Goal: Transaction & Acquisition: Purchase product/service

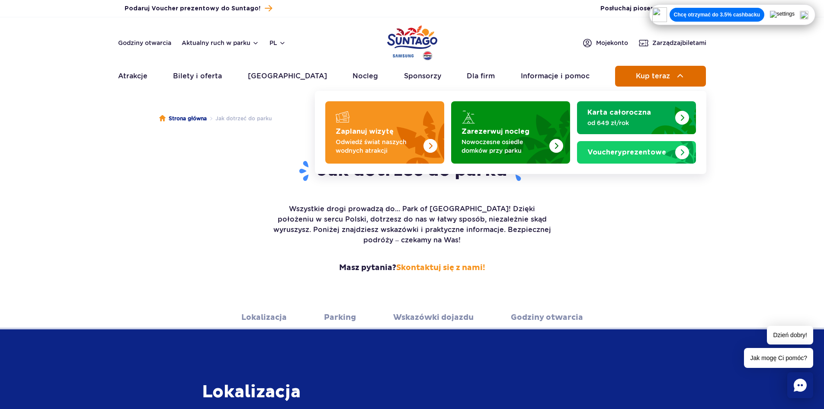
click at [654, 80] on span "Kup teraz" at bounding box center [653, 76] width 34 height 8
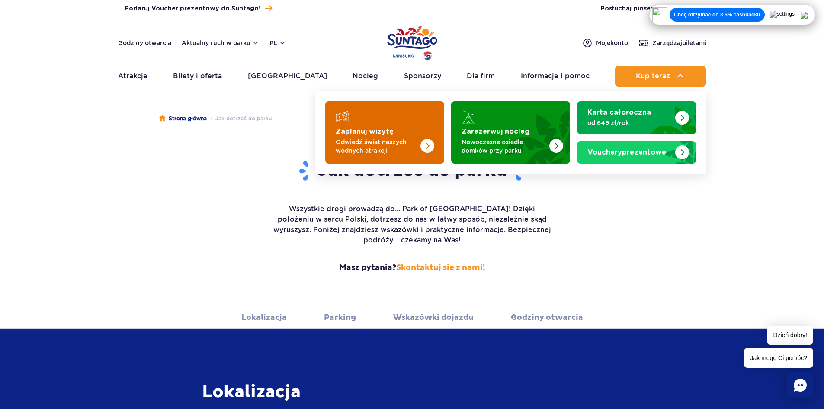
click at [411, 136] on img "Zaplanuj wizytę" at bounding box center [409, 129] width 69 height 67
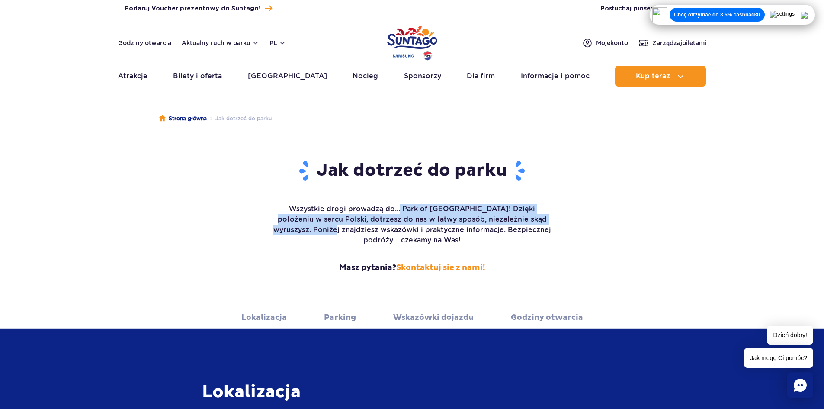
drag, startPoint x: 382, startPoint y: 208, endPoint x: 547, endPoint y: 224, distance: 166.0
click at [547, 224] on p "Wszystkie drogi prowadzą do... Park of Poland! Dzięki położeniu w sercu Polski,…" at bounding box center [412, 225] width 281 height 42
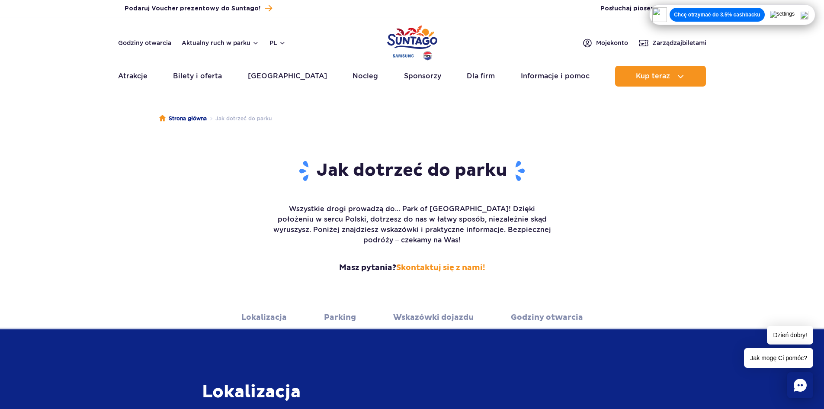
click at [543, 225] on p "Wszystkie drogi prowadzą do... Park of Poland! Dzięki położeniu w sercu Polski,…" at bounding box center [412, 225] width 281 height 42
click at [468, 263] on link "Skontaktuj się z nami!" at bounding box center [440, 268] width 89 height 10
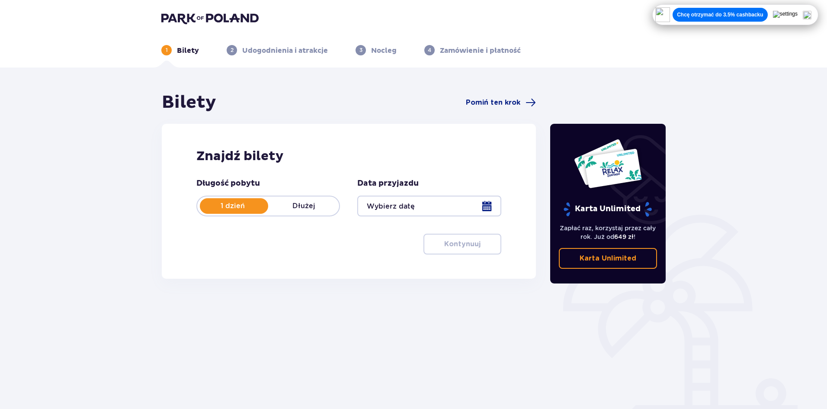
click at [409, 200] on div at bounding box center [429, 206] width 144 height 21
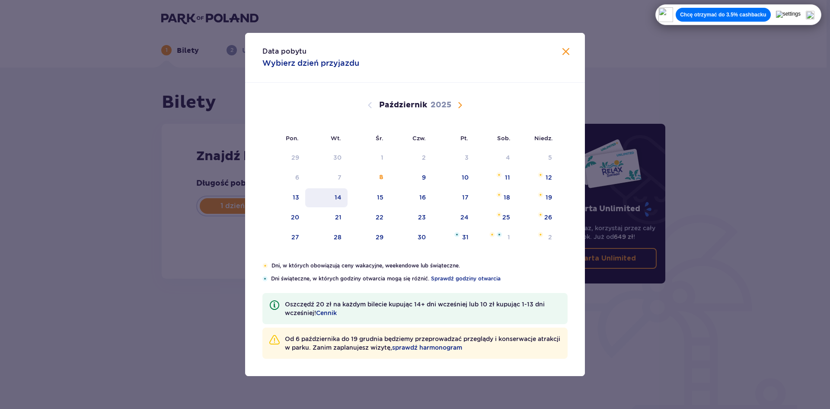
click at [339, 198] on div "14" at bounding box center [338, 197] width 7 height 9
type input "14.10.25"
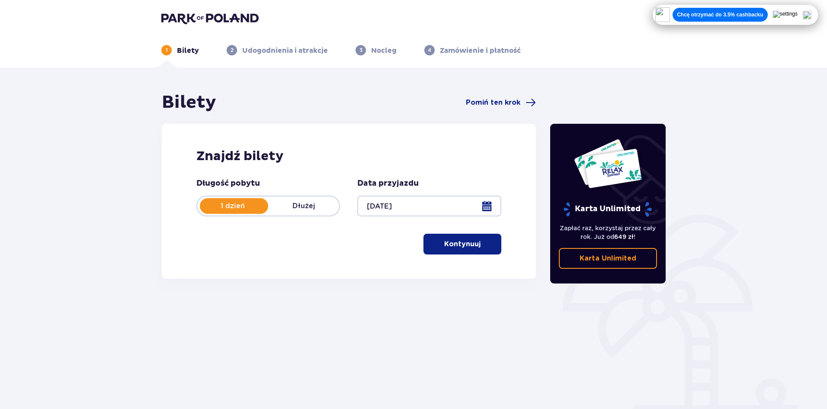
drag, startPoint x: 416, startPoint y: 200, endPoint x: 349, endPoint y: 205, distance: 67.2
click at [356, 205] on div "Długość pobytu 1 dzień Dłużej Data przyjazdu 14.10.25" at bounding box center [348, 197] width 305 height 38
click at [343, 235] on div "Długość pobytu 1 dzień Dłużej Data przyjazdu 14.10.25 Kontynuuj Przejdź do konf…" at bounding box center [348, 216] width 305 height 76
click at [456, 247] on p "Kontynuuj" at bounding box center [462, 244] width 36 height 10
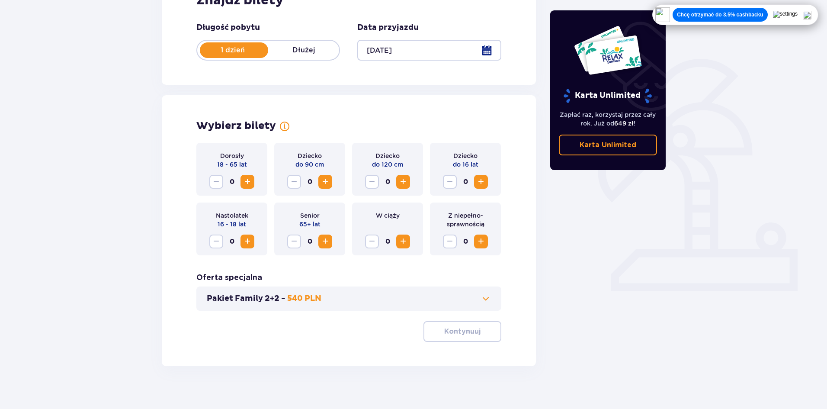
scroll to position [165, 0]
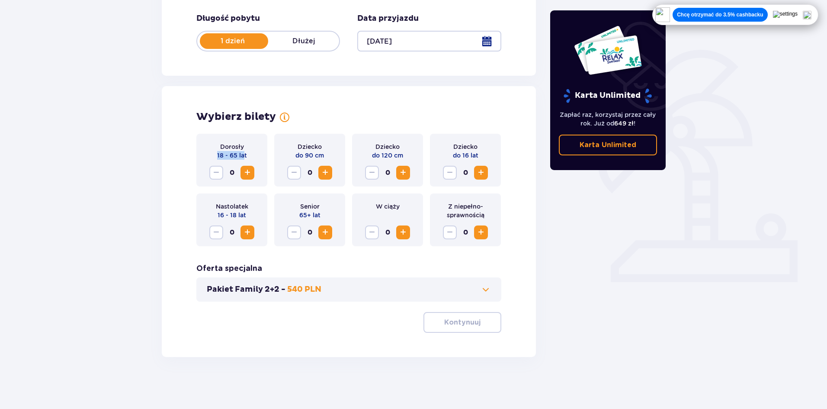
drag, startPoint x: 213, startPoint y: 156, endPoint x: 244, endPoint y: 156, distance: 30.3
click at [244, 156] on div "Dorosły 18 - 65 lat 0" at bounding box center [231, 160] width 71 height 53
click at [240, 156] on p "18 - 65 lat" at bounding box center [232, 155] width 30 height 9
click at [247, 149] on div "Dorosły 18 - 65 lat 0" at bounding box center [231, 160] width 71 height 53
click at [481, 170] on span "Zwiększ" at bounding box center [481, 172] width 10 height 10
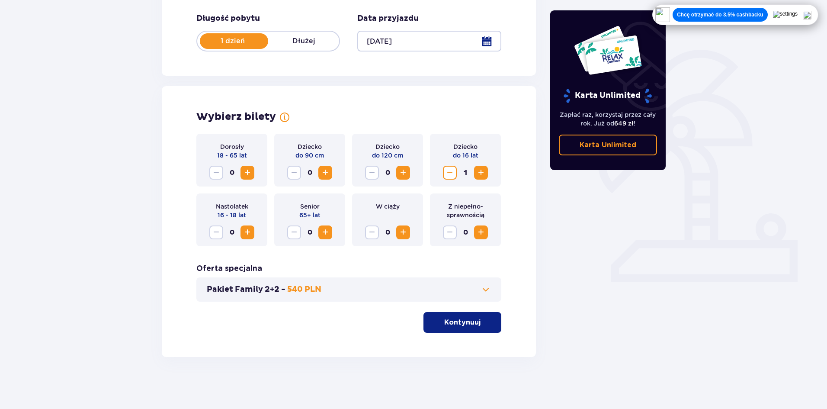
click at [483, 173] on span "Zwiększ" at bounding box center [481, 172] width 10 height 10
click at [481, 175] on span "Zwiększ" at bounding box center [481, 172] width 10 height 10
click at [353, 286] on button "Pakiet Family 2+2 - 540 PLN" at bounding box center [349, 289] width 284 height 10
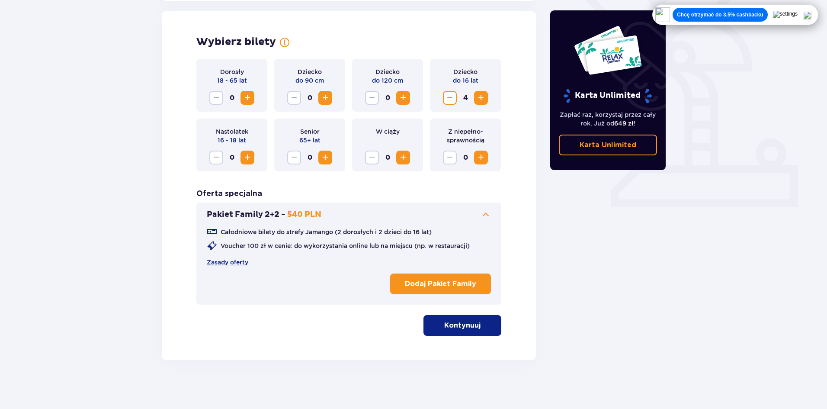
scroll to position [240, 0]
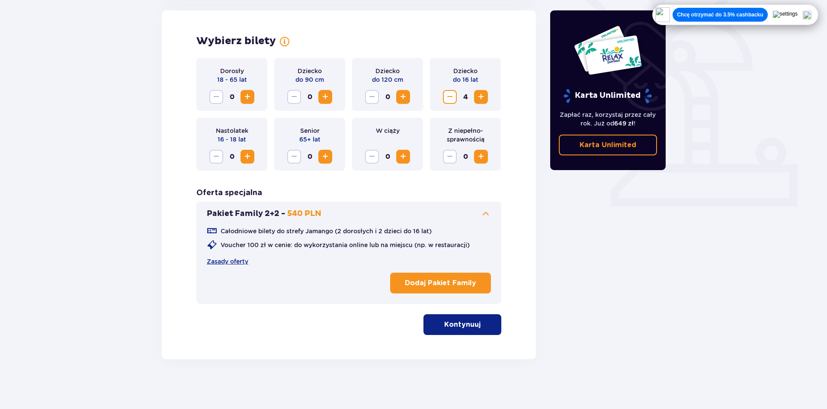
click at [466, 318] on button "Kontynuuj" at bounding box center [462, 324] width 78 height 21
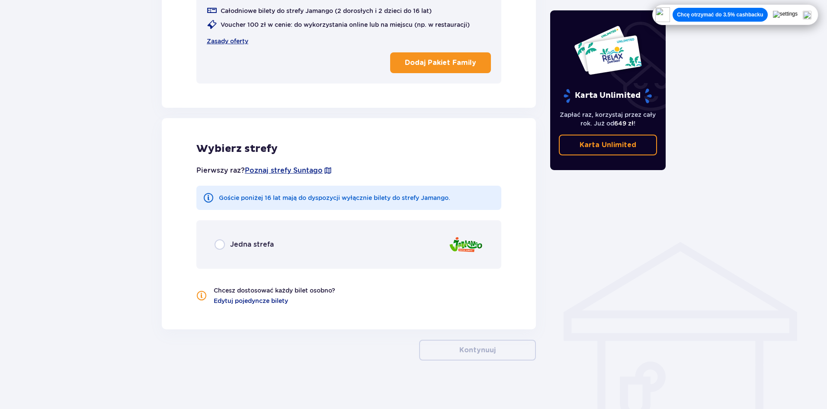
scroll to position [464, 0]
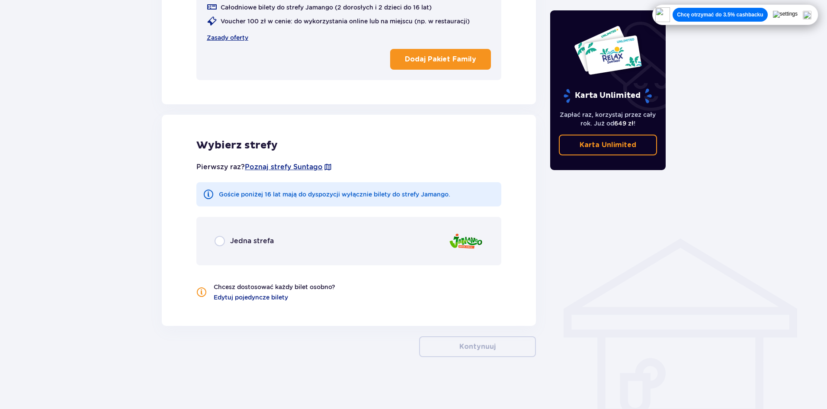
click at [263, 236] on div "Jedna strefa" at bounding box center [244, 241] width 59 height 10
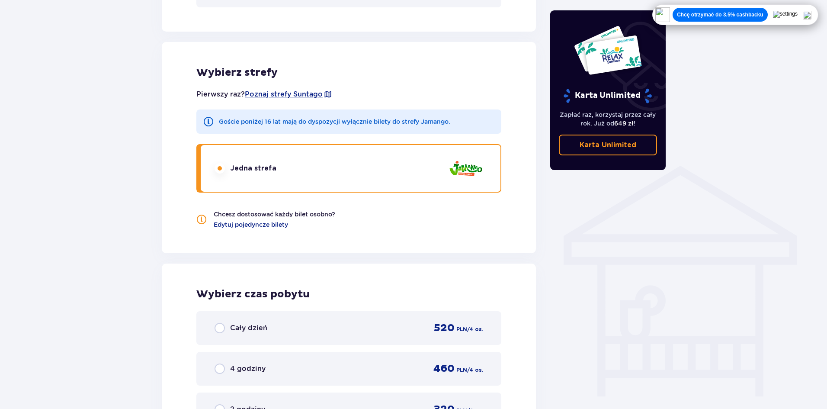
scroll to position [746, 0]
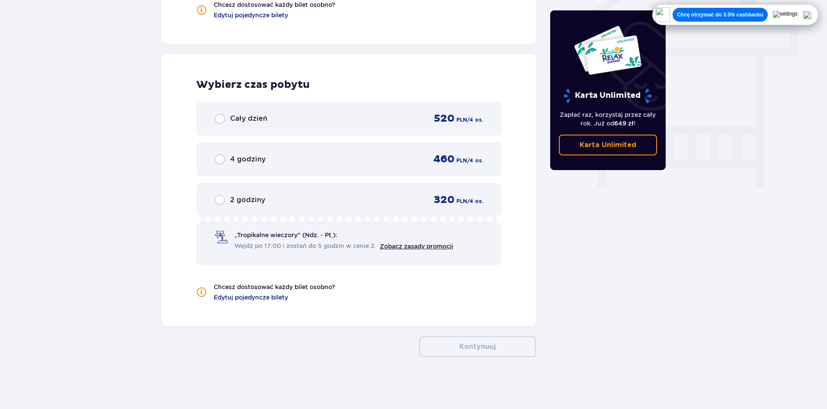
click at [223, 118] on input "radio" at bounding box center [220, 118] width 10 height 10
radio input "true"
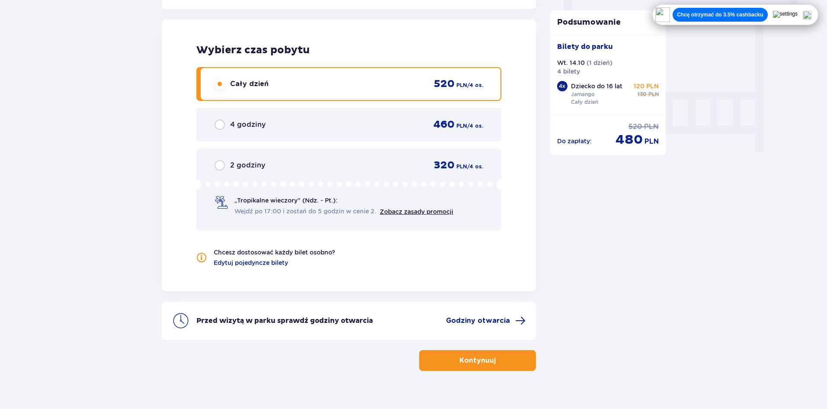
scroll to position [751, 0]
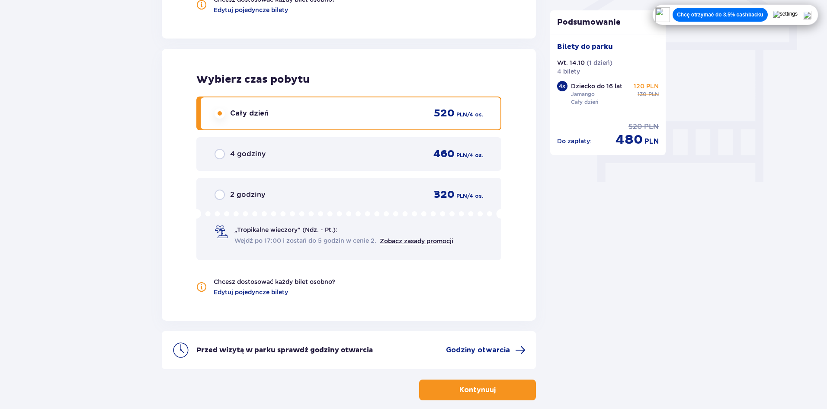
click at [200, 228] on div "2 godziny 320 PLN / 4 os. „Tropikalne wieczory" (Ndz. - Pt.): Wejdź po 17:00 i …" at bounding box center [348, 219] width 305 height 82
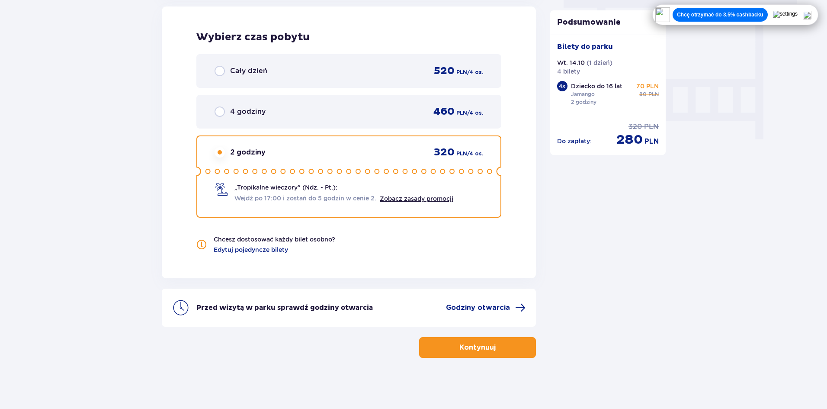
scroll to position [795, 0]
click at [295, 83] on div "Cały dzień 520 PLN / 4 os." at bounding box center [348, 70] width 305 height 34
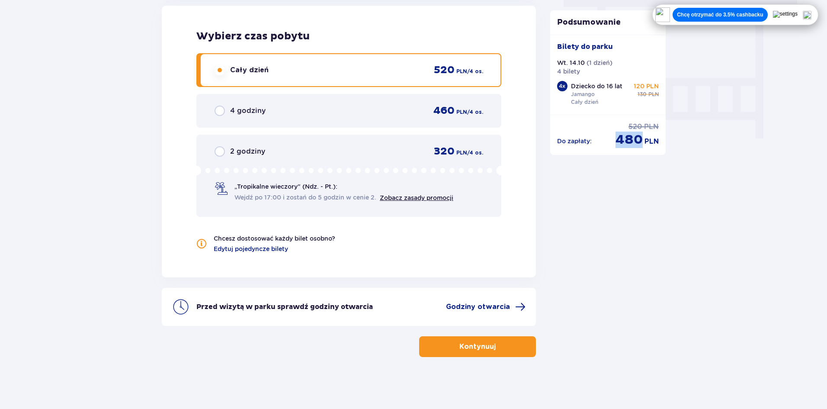
click at [641, 140] on span "480" at bounding box center [628, 139] width 27 height 16
click at [633, 154] on div "Podsumowanie Dodano bilety do zamówienia Bilety do parku Wt. 14.10 ( 1 dzień ) …" at bounding box center [608, 82] width 116 height 144
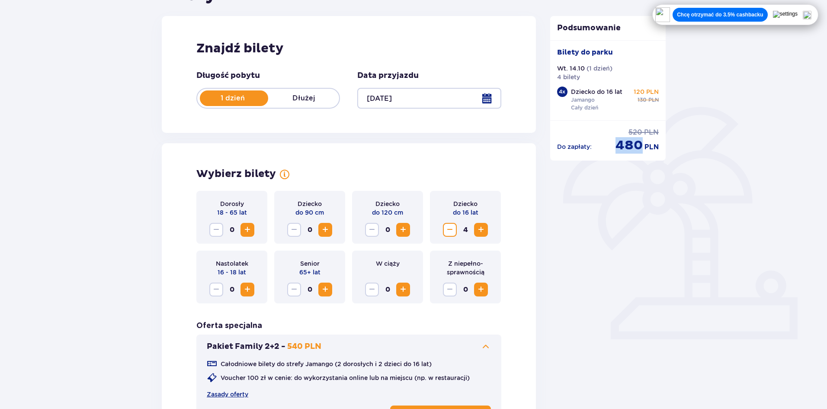
scroll to position [0, 0]
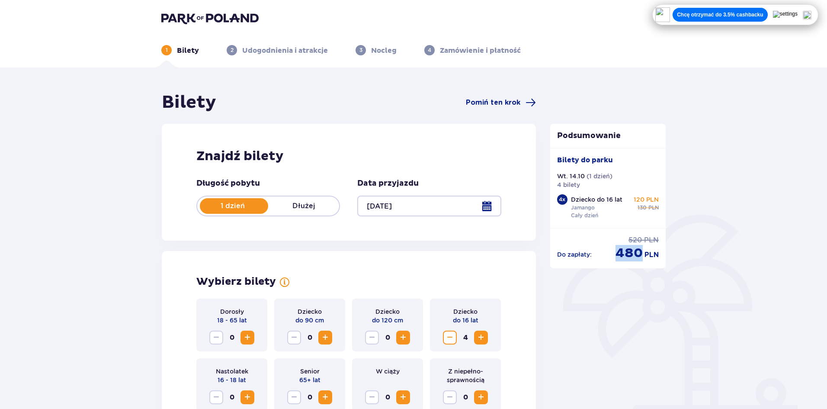
click at [616, 264] on div "Podsumowanie Dodano bilety do zamówienia Bilety do parku Wt. 14.10 ( 1 dzień ) …" at bounding box center [608, 196] width 116 height 144
drag, startPoint x: 284, startPoint y: 52, endPoint x: 321, endPoint y: 49, distance: 36.9
click at [319, 49] on p "Udogodnienia i atrakcje" at bounding box center [285, 51] width 86 height 10
click at [314, 49] on p "Udogodnienia i atrakcje" at bounding box center [285, 51] width 86 height 10
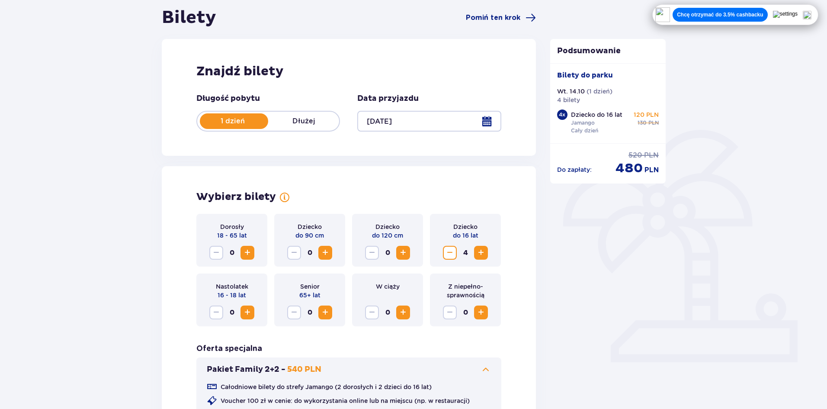
scroll to position [87, 0]
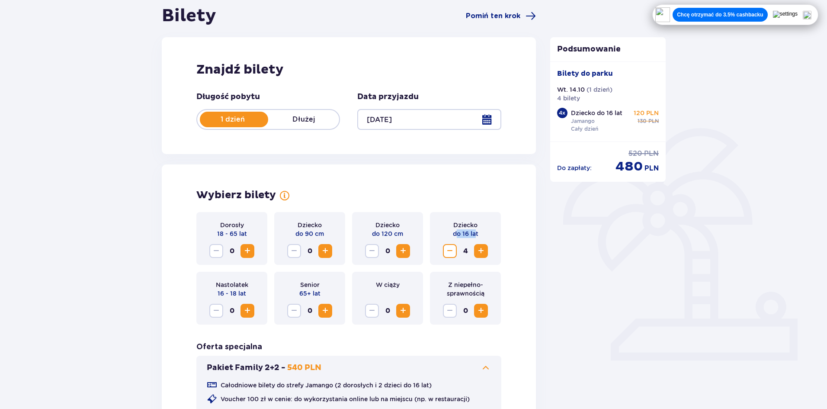
drag, startPoint x: 455, startPoint y: 234, endPoint x: 474, endPoint y: 235, distance: 19.5
click at [474, 235] on p "do 16 lat" at bounding box center [466, 233] width 26 height 9
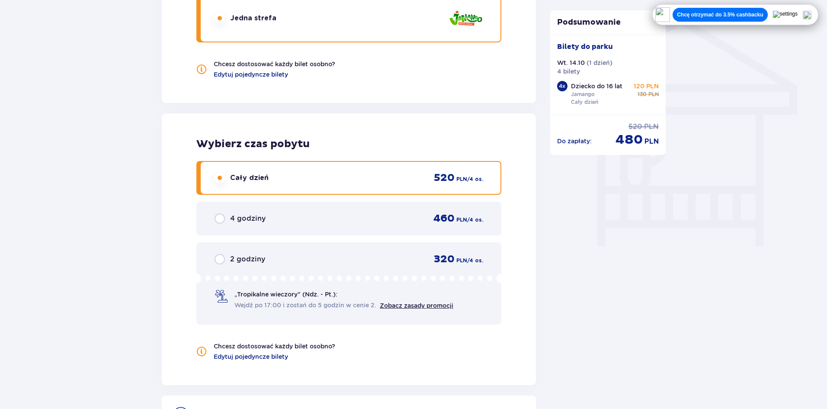
scroll to position [692, 0]
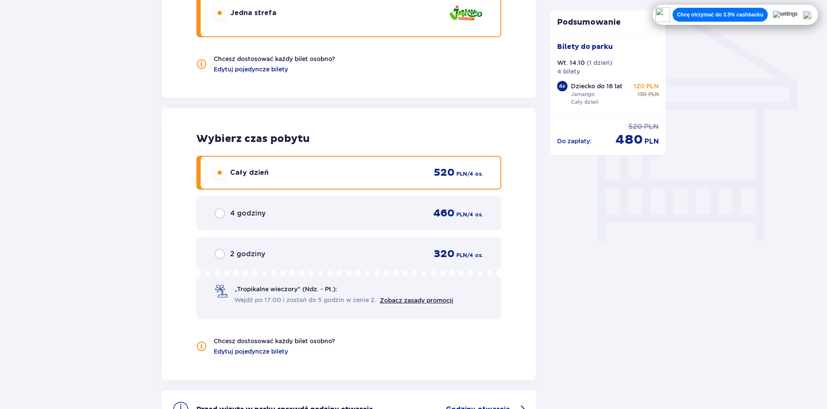
click at [312, 245] on div "2 godziny 320 PLN / 4 os. „Tropikalne wieczory" (Ndz. - Pt.): Wejdź po 17:00 i …" at bounding box center [348, 278] width 305 height 82
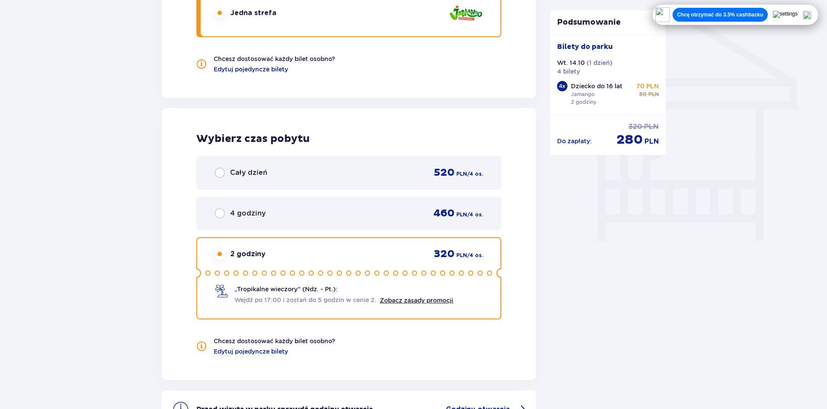
click at [290, 221] on div "4 godziny 460 PLN / 4 os." at bounding box center [348, 213] width 305 height 34
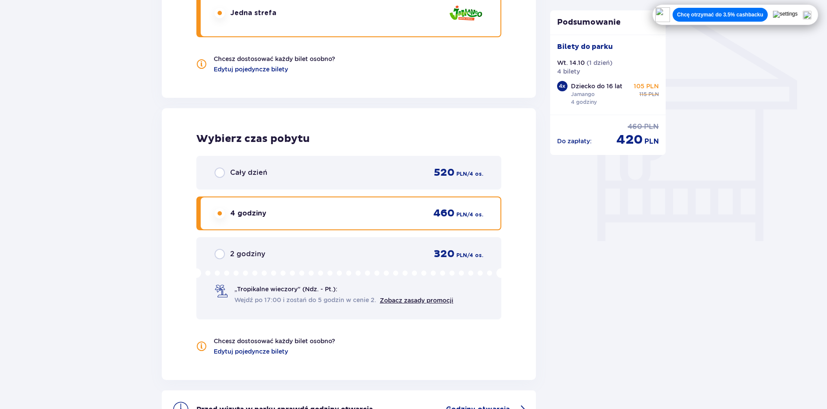
click at [296, 172] on div "Cały dzień 520 PLN / 4 os." at bounding box center [349, 172] width 269 height 13
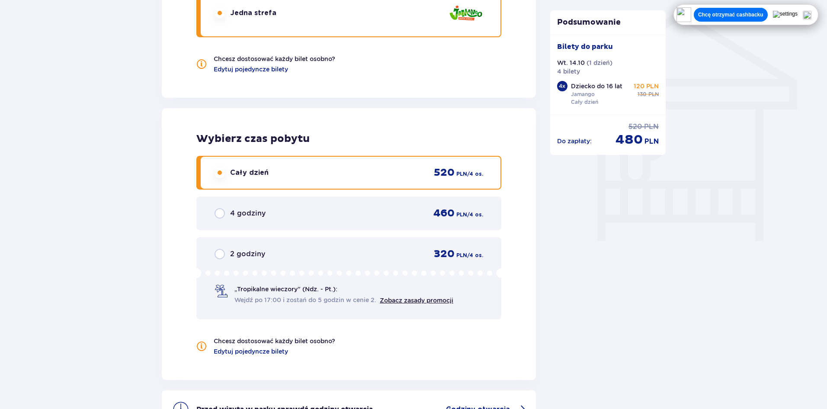
click at [388, 197] on div "4 godziny 460 PLN / 4 os." at bounding box center [348, 213] width 305 height 34
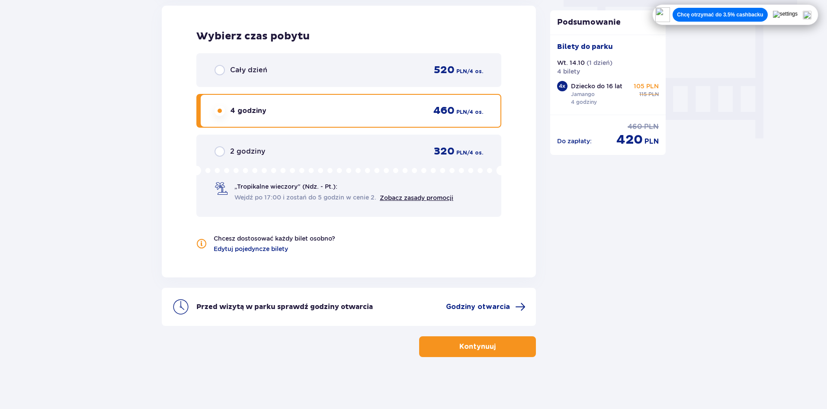
click at [310, 147] on div "2 godziny 320 PLN / 4 os." at bounding box center [349, 151] width 269 height 13
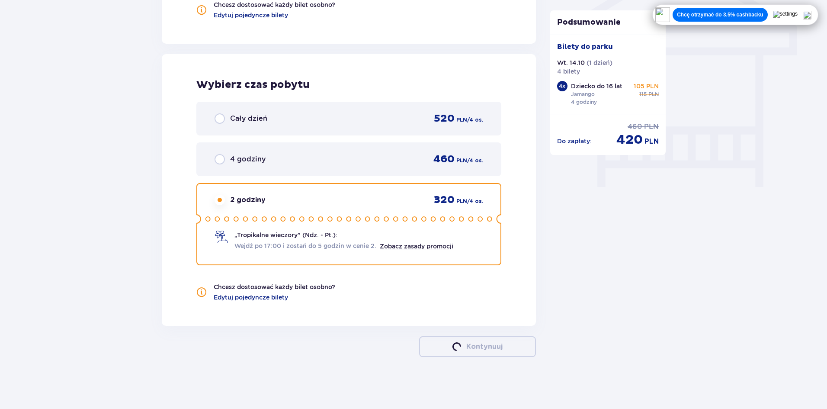
click at [328, 123] on div "Cały dzień 520 PLN / 4 os." at bounding box center [349, 118] width 269 height 13
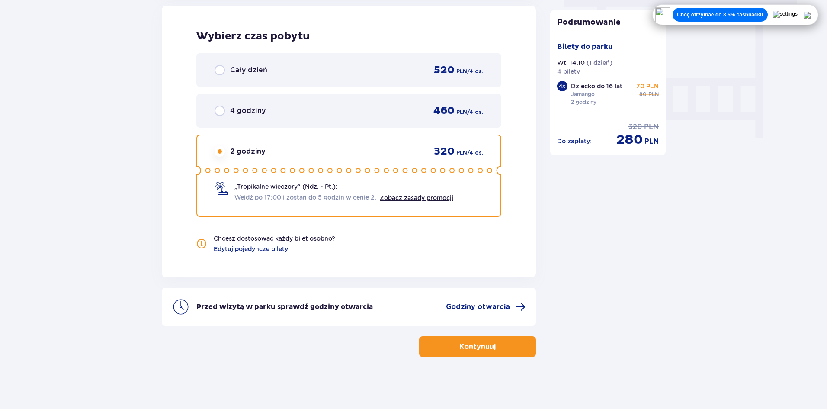
click at [302, 151] on div "2 godziny 320 PLN / 4 os." at bounding box center [349, 151] width 269 height 13
click at [297, 113] on div "4 godziny 460 PLN / 4 os." at bounding box center [349, 110] width 269 height 13
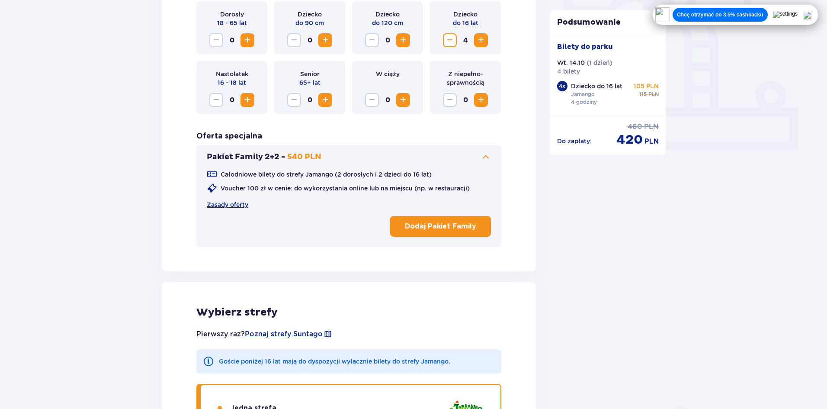
scroll to position [189, 0]
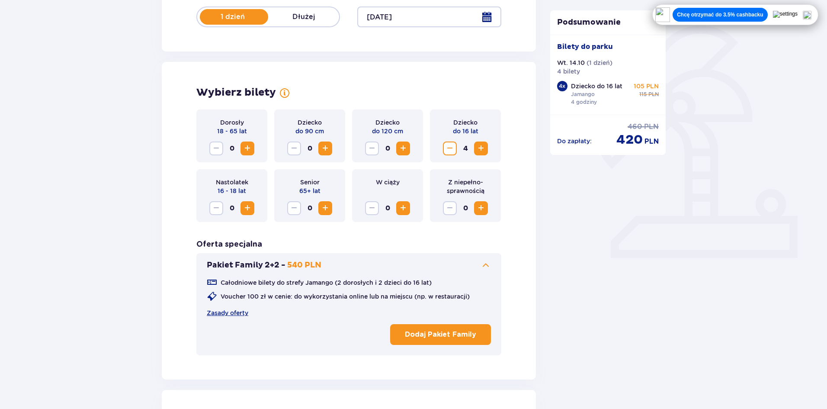
click at [448, 145] on span "Zmniejsz" at bounding box center [450, 148] width 10 height 10
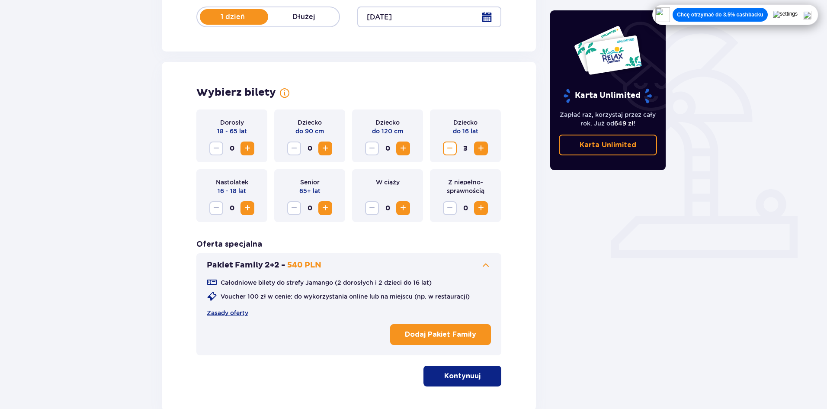
click at [250, 210] on span "Zwiększ" at bounding box center [247, 208] width 10 height 10
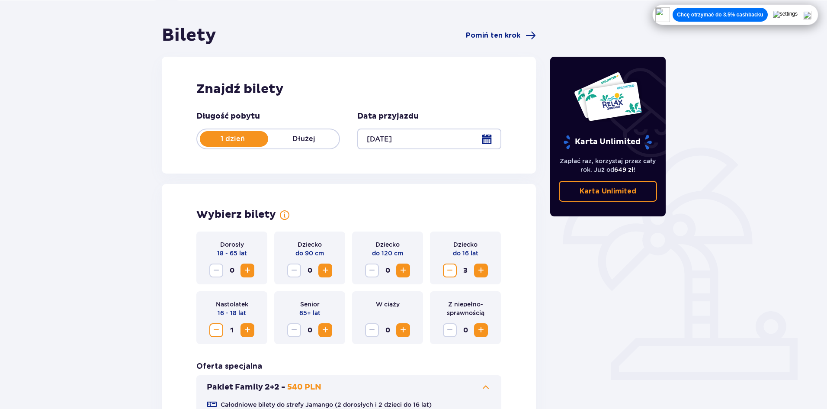
scroll to position [199, 0]
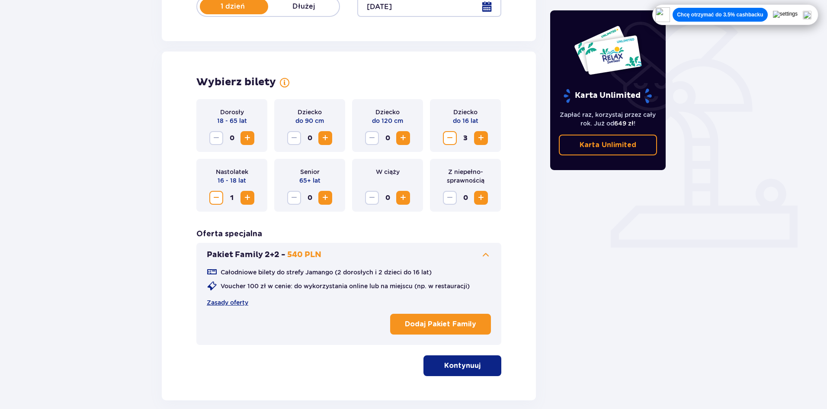
click at [217, 195] on span "Zmniejsz" at bounding box center [216, 197] width 10 height 10
click at [481, 365] on span "button" at bounding box center [482, 365] width 10 height 10
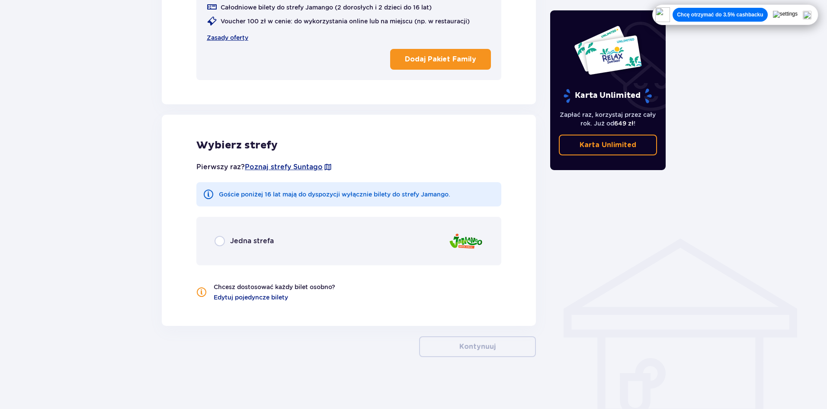
click at [278, 237] on div "Jedna strefa" at bounding box center [348, 241] width 305 height 48
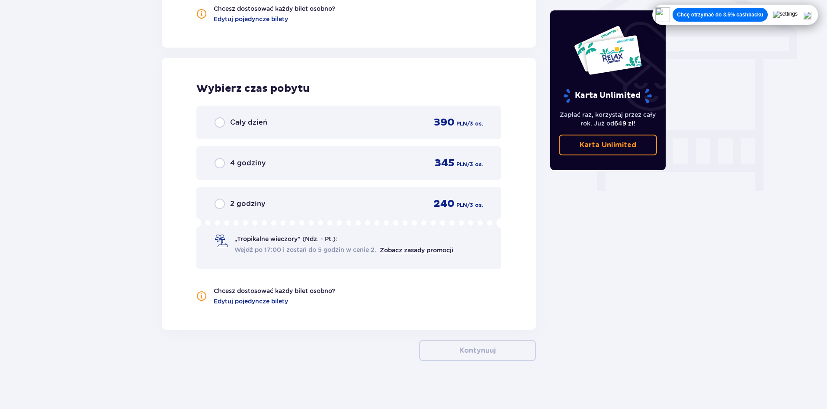
scroll to position [746, 0]
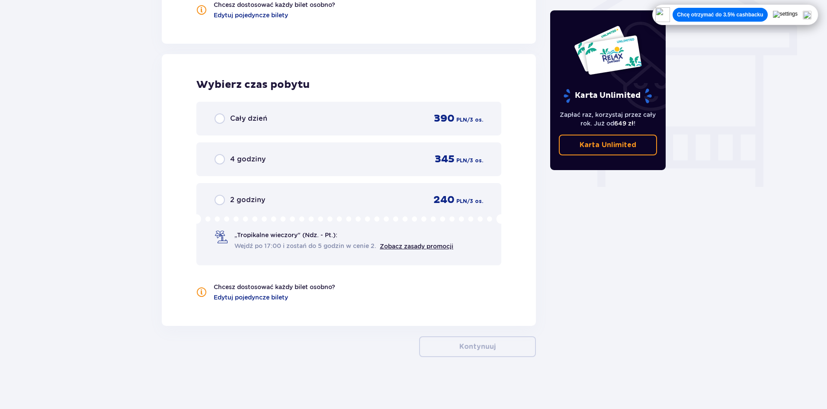
click at [307, 160] on div "4 godziny 345 PLN / 3 os." at bounding box center [349, 159] width 269 height 13
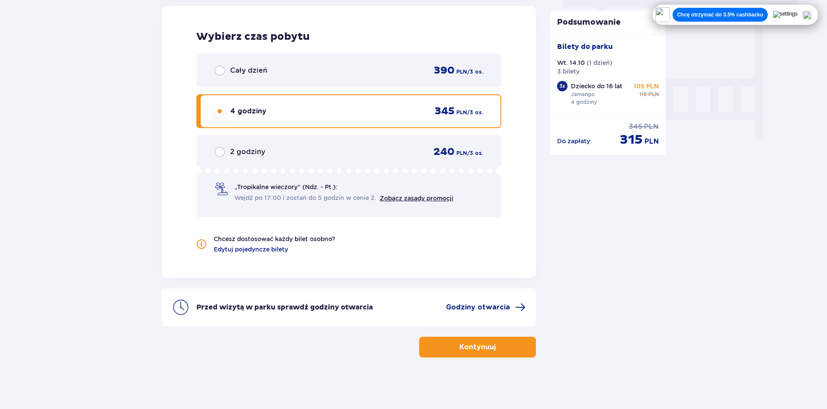
scroll to position [795, 0]
drag, startPoint x: 630, startPoint y: 141, endPoint x: 655, endPoint y: 137, distance: 25.8
click at [657, 137] on div "Do zapłaty : cena regularna 345 PLN cena po obniżce 315 PLN" at bounding box center [608, 135] width 102 height 26
click at [640, 144] on span "315" at bounding box center [631, 139] width 23 height 16
click at [341, 77] on div "Cały dzień 390 PLN / 3 os." at bounding box center [348, 70] width 305 height 34
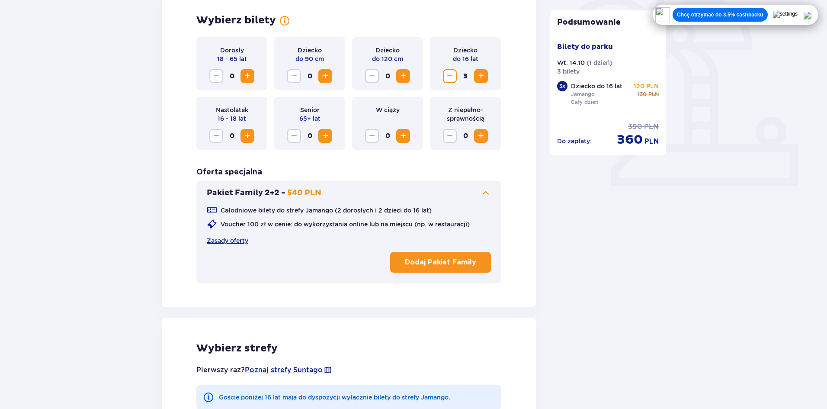
scroll to position [232, 0]
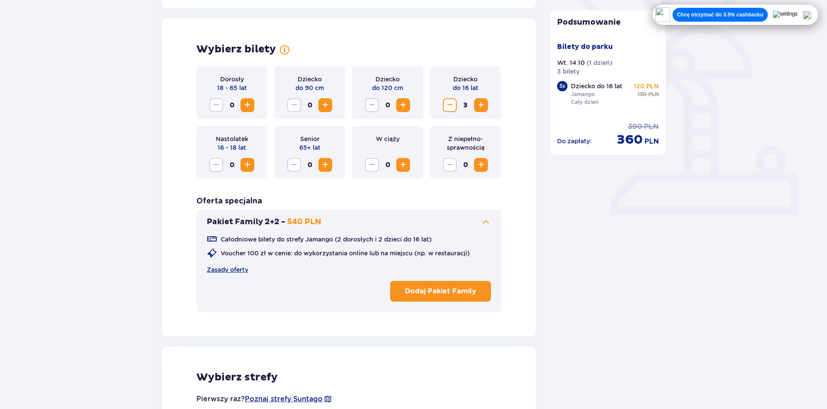
click at [483, 168] on span "Zwiększ" at bounding box center [481, 165] width 10 height 10
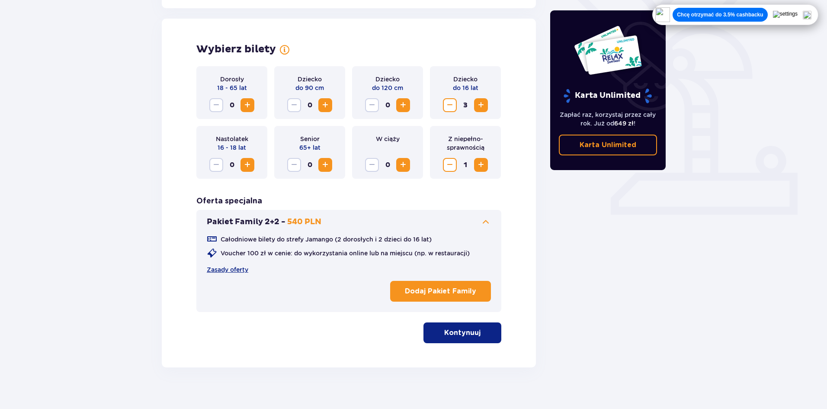
drag, startPoint x: 455, startPoint y: 112, endPoint x: 450, endPoint y: 109, distance: 5.4
click at [454, 112] on div "3" at bounding box center [465, 105] width 45 height 14
click at [450, 109] on span "Zmniejsz" at bounding box center [450, 105] width 10 height 10
click at [451, 109] on span "Zmniejsz" at bounding box center [450, 105] width 10 height 10
click at [450, 109] on span "Zmniejsz" at bounding box center [450, 105] width 10 height 10
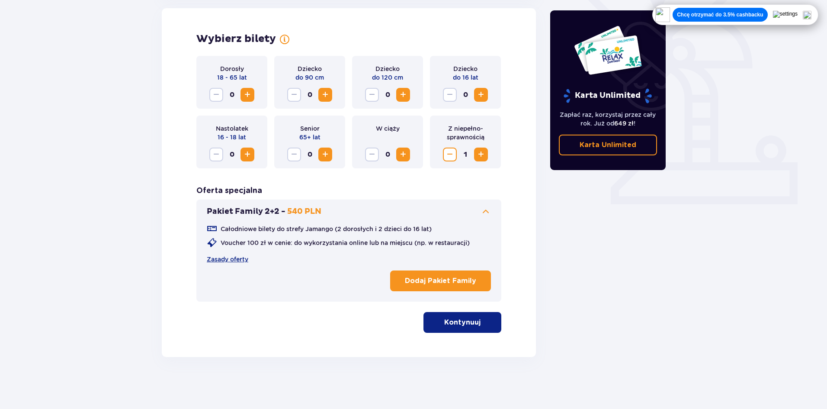
click at [460, 328] on button "Kontynuuj" at bounding box center [462, 322] width 78 height 21
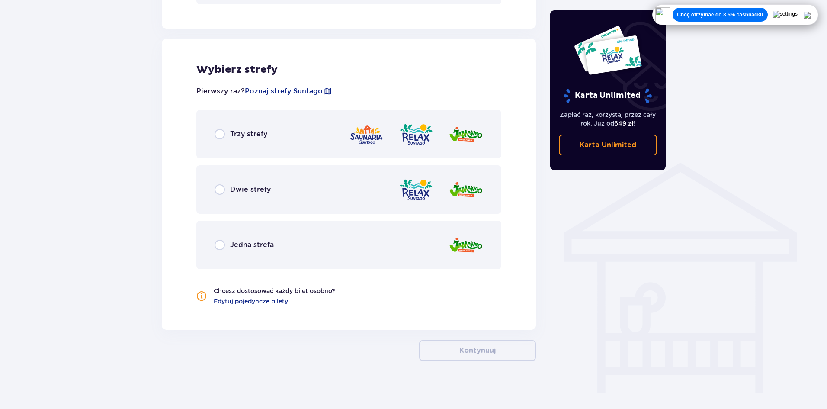
scroll to position [544, 0]
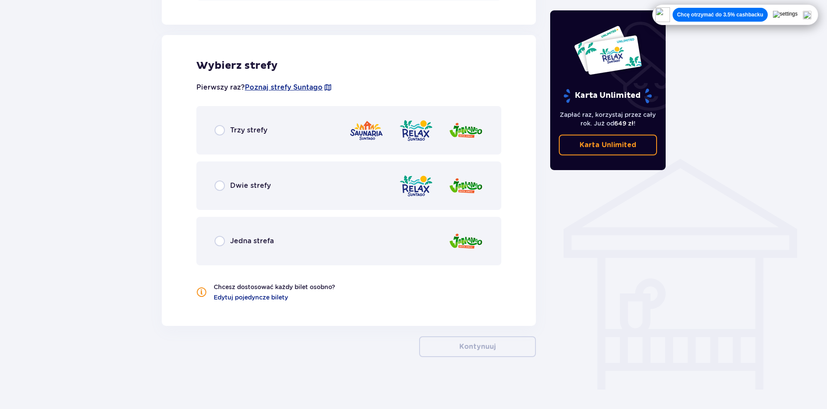
click at [252, 232] on div "Jedna strefa" at bounding box center [348, 241] width 305 height 48
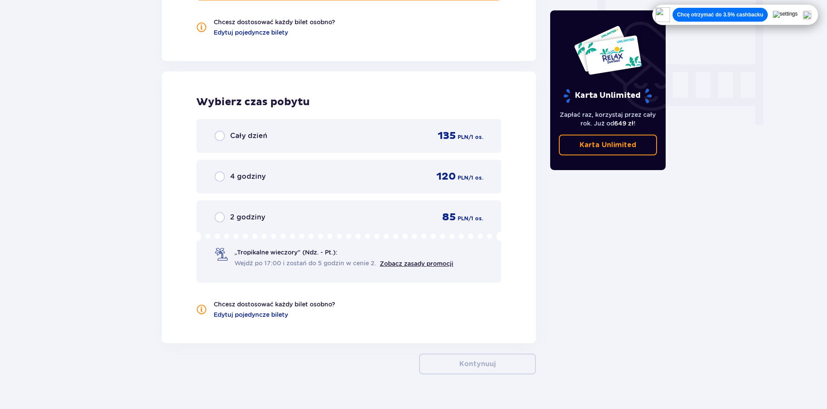
scroll to position [826, 0]
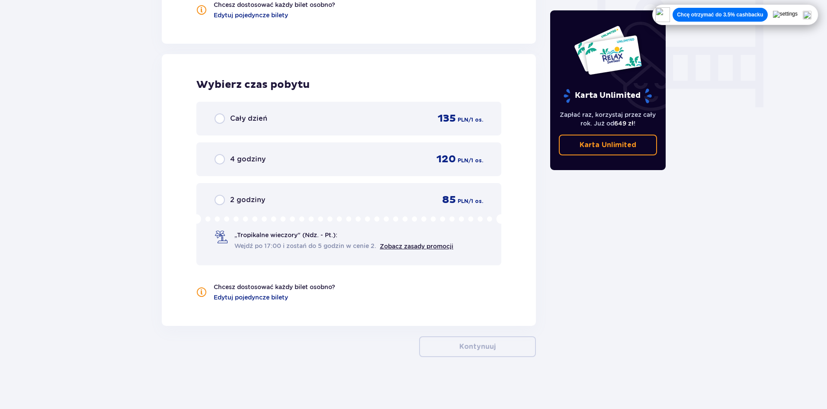
click at [358, 115] on div "Cały dzień 135 PLN / 1 os." at bounding box center [349, 118] width 269 height 13
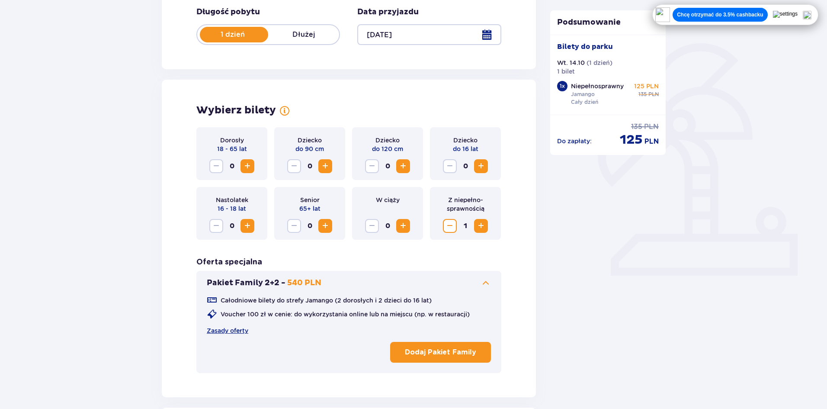
scroll to position [139, 0]
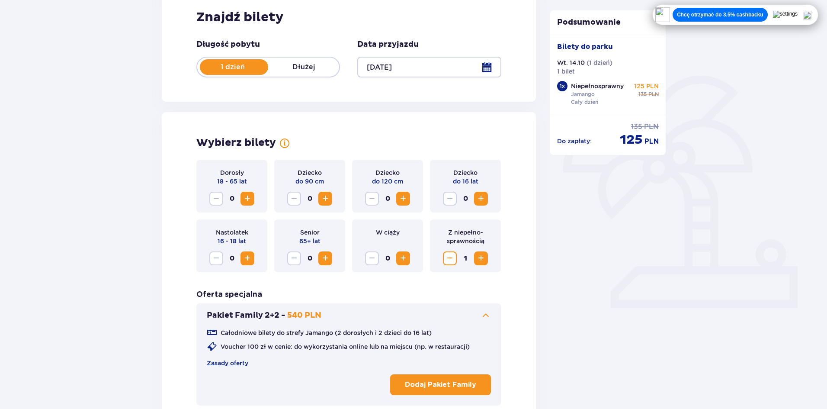
click at [451, 258] on span "Zmniejsz" at bounding box center [450, 258] width 10 height 10
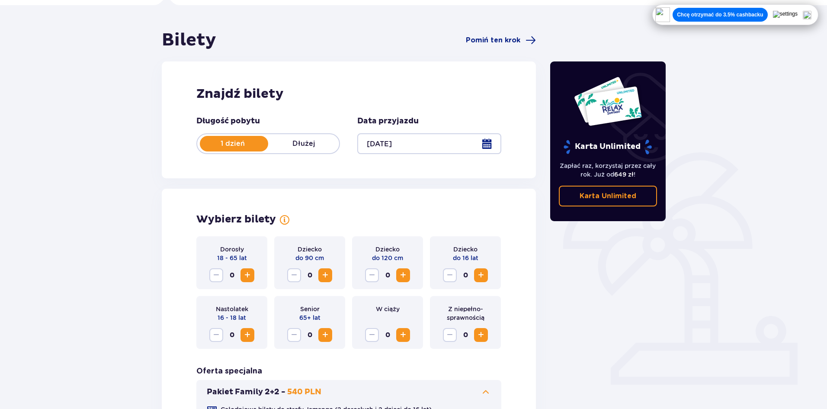
scroll to position [26, 0]
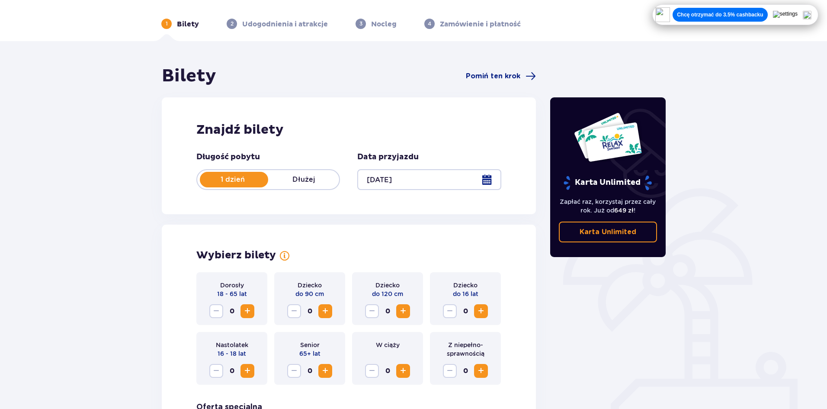
click at [312, 180] on p "Dłużej" at bounding box center [303, 180] width 71 height 10
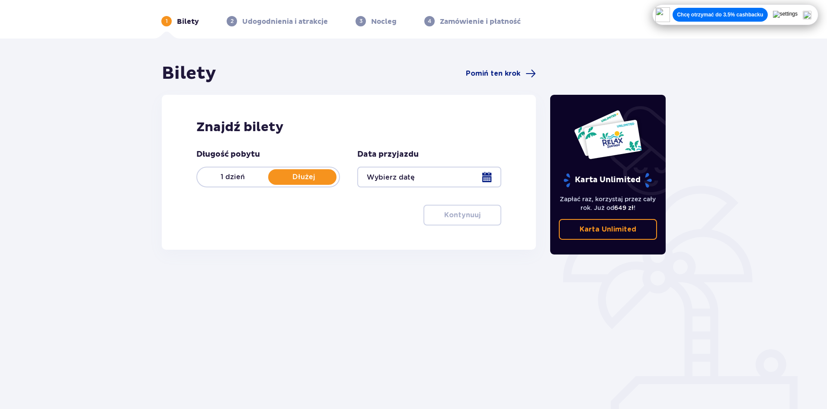
scroll to position [32, 0]
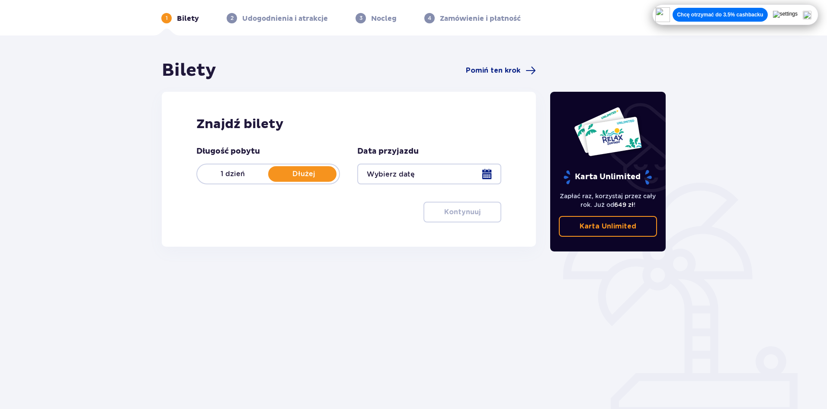
click at [414, 181] on div at bounding box center [429, 173] width 144 height 21
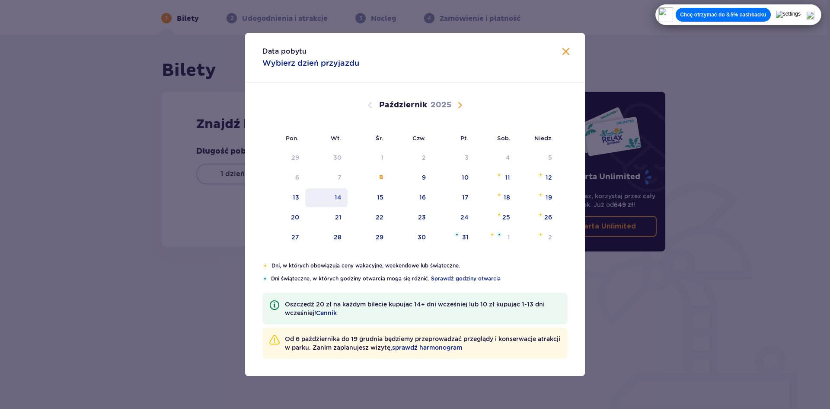
click at [340, 197] on div "14" at bounding box center [338, 197] width 7 height 9
click at [569, 57] on button "Zamknij" at bounding box center [566, 52] width 10 height 11
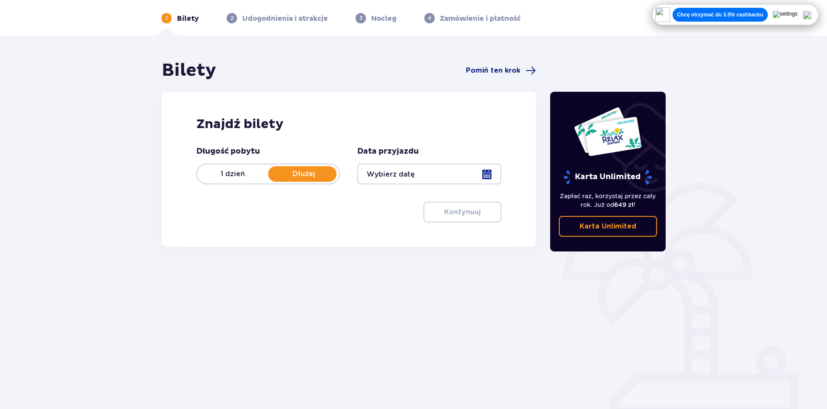
click at [416, 173] on div at bounding box center [429, 173] width 144 height 21
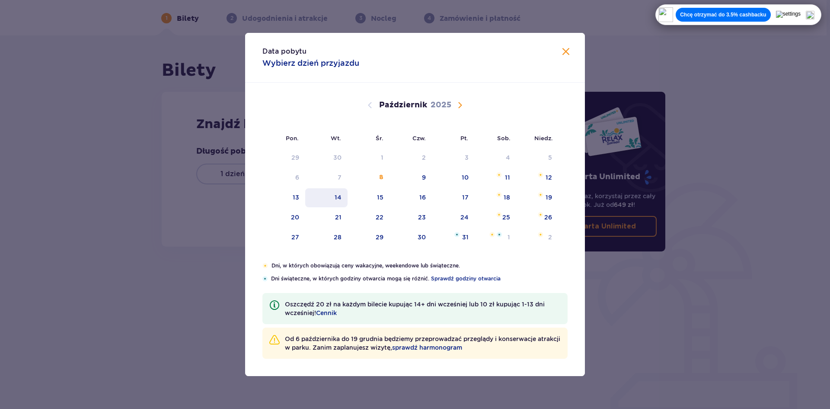
click at [344, 199] on div "14" at bounding box center [326, 197] width 43 height 19
drag, startPoint x: 382, startPoint y: 201, endPoint x: 412, endPoint y: 196, distance: 30.2
click at [382, 201] on div "15" at bounding box center [380, 197] width 6 height 9
type input "[DATE] - [DATE]"
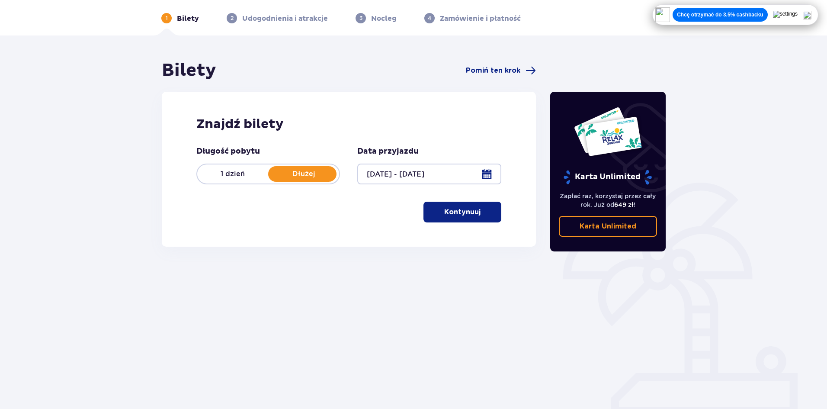
click at [441, 219] on button "Kontynuuj" at bounding box center [462, 212] width 78 height 21
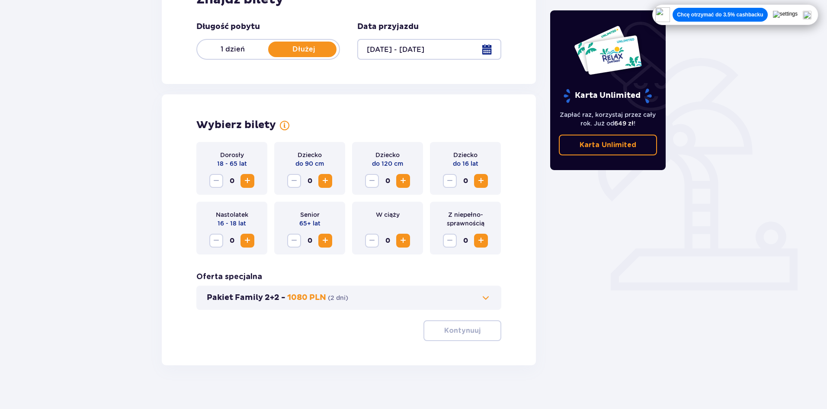
scroll to position [165, 0]
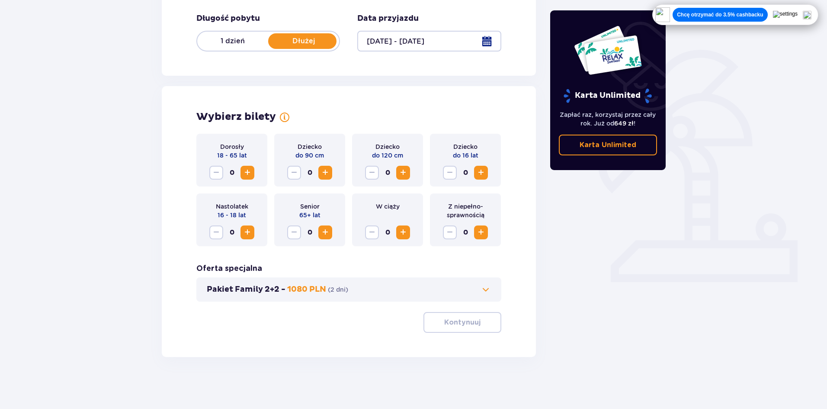
click at [484, 175] on span "Zwiększ" at bounding box center [481, 172] width 10 height 10
click at [478, 320] on span "button" at bounding box center [482, 322] width 10 height 10
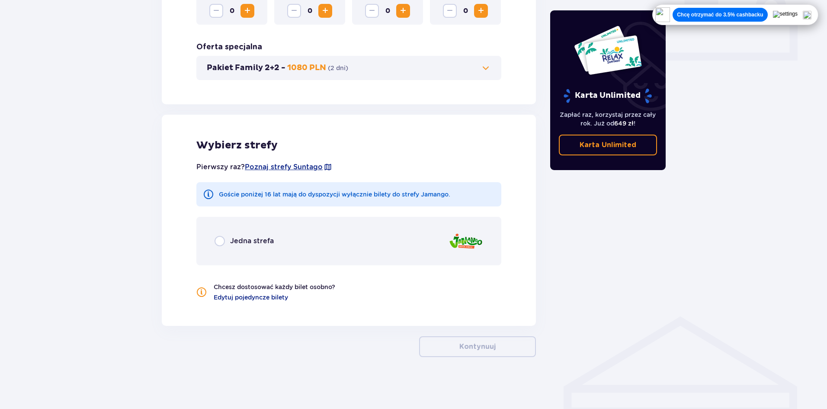
click at [418, 245] on div "Jedna strefa" at bounding box center [348, 241] width 305 height 48
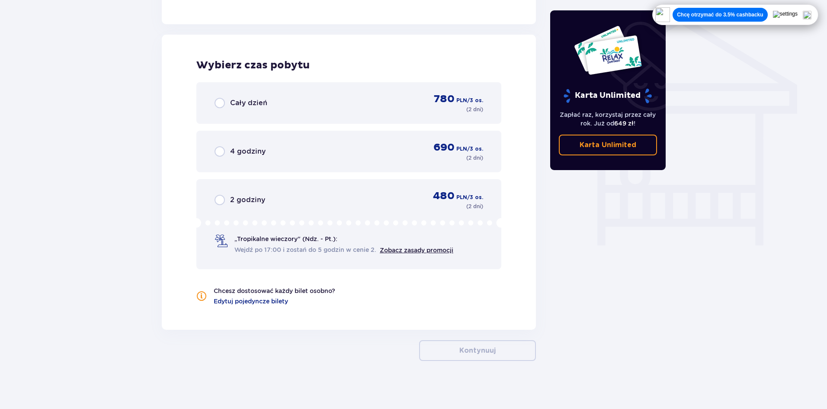
scroll to position [692, 0]
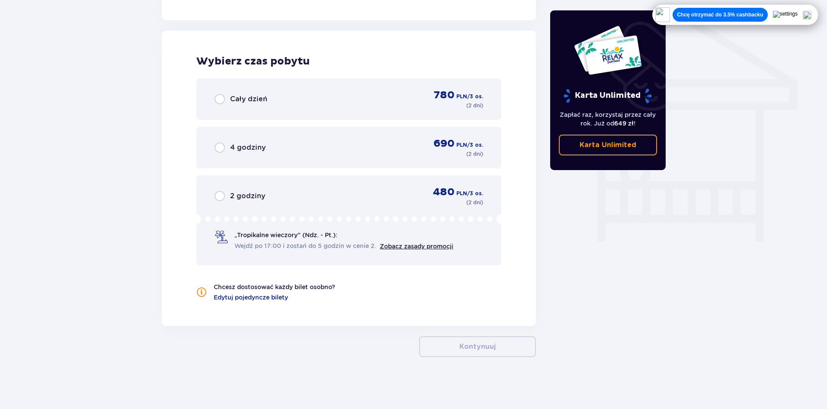
click at [407, 104] on div "Cały dzień 780 PLN / 3 os. ( 2 dni )" at bounding box center [349, 99] width 269 height 21
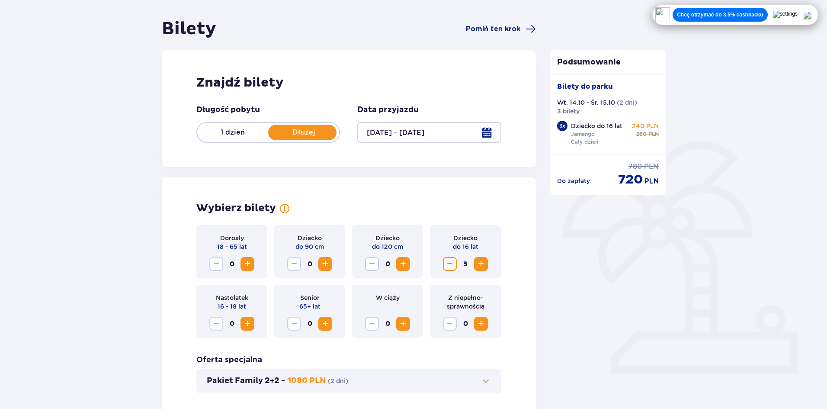
scroll to position [0, 0]
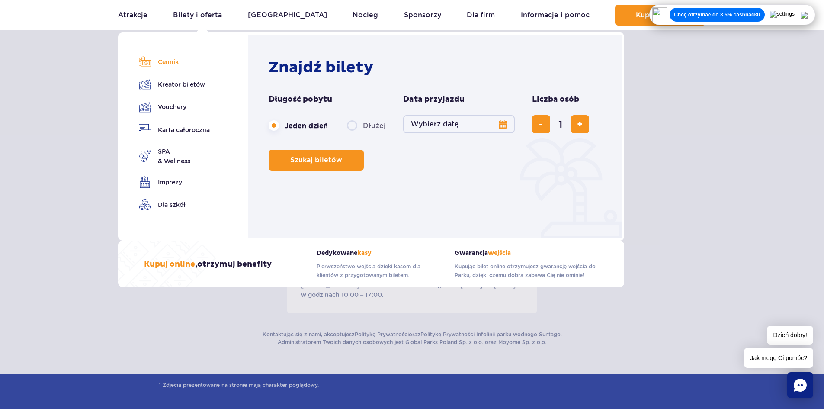
click at [181, 67] on link "Cennik" at bounding box center [174, 62] width 71 height 12
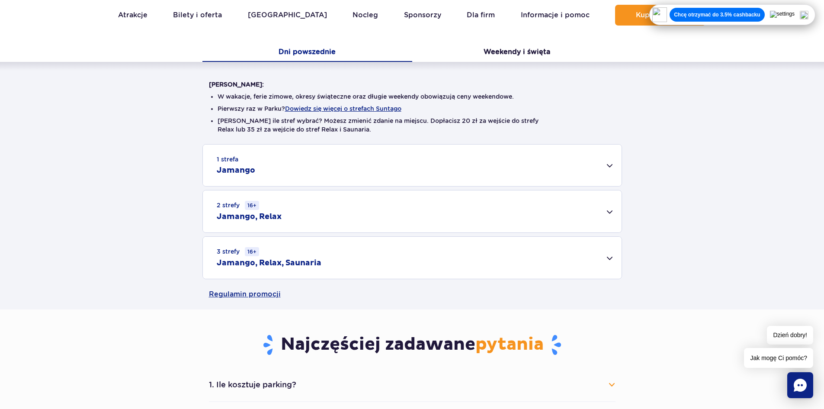
scroll to position [173, 0]
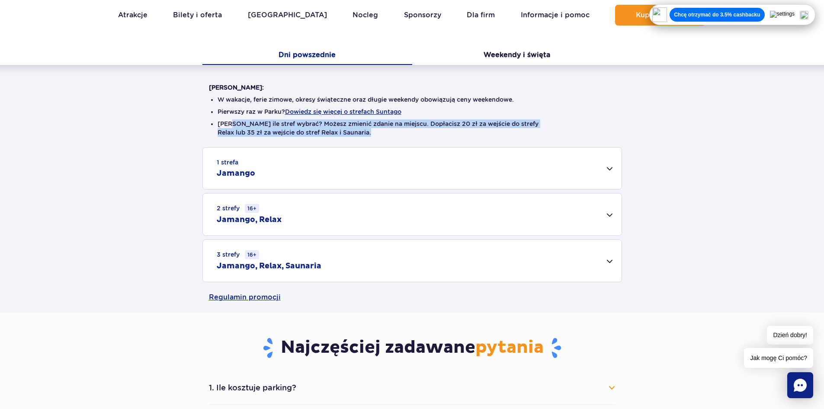
drag, startPoint x: 238, startPoint y: 125, endPoint x: 377, endPoint y: 134, distance: 139.1
click at [377, 134] on li "[PERSON_NAME] ile stref wybrać? Możesz zmienić zdanie na miejscu. Dopłacisz 20 …" at bounding box center [412, 127] width 389 height 17
click at [376, 134] on li "[PERSON_NAME] ile stref wybrać? Możesz zmienić zdanie na miejscu. Dopłacisz 20 …" at bounding box center [412, 127] width 389 height 17
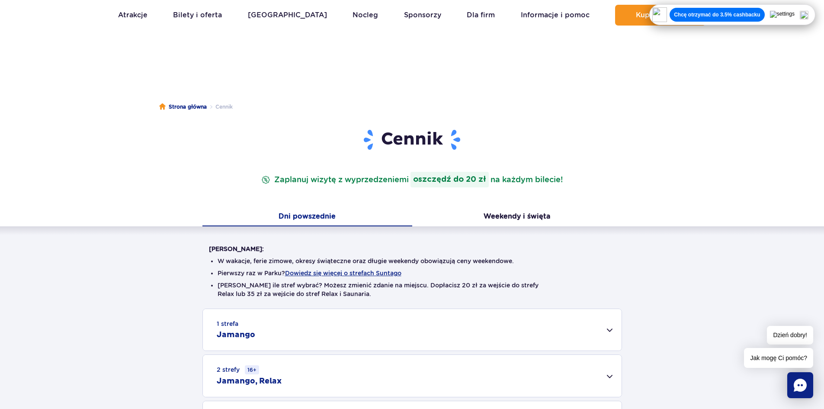
scroll to position [0, 0]
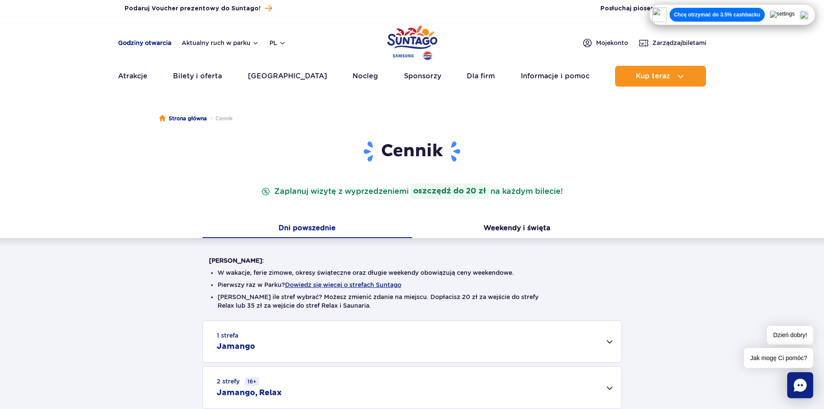
click at [159, 45] on link "Godziny otwarcia" at bounding box center [144, 42] width 53 height 9
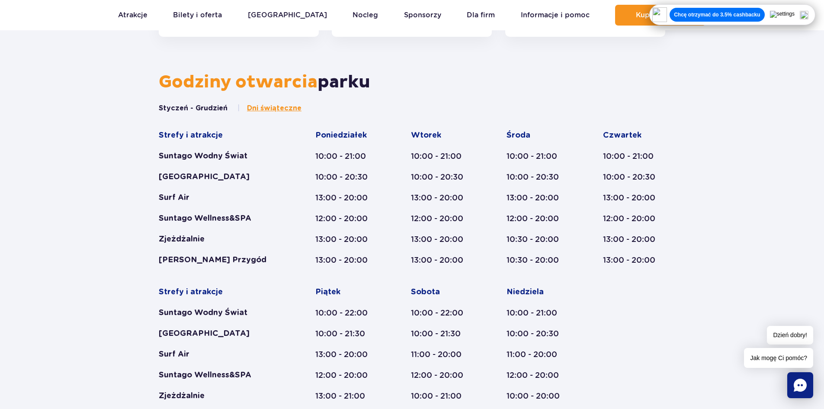
scroll to position [416, 0]
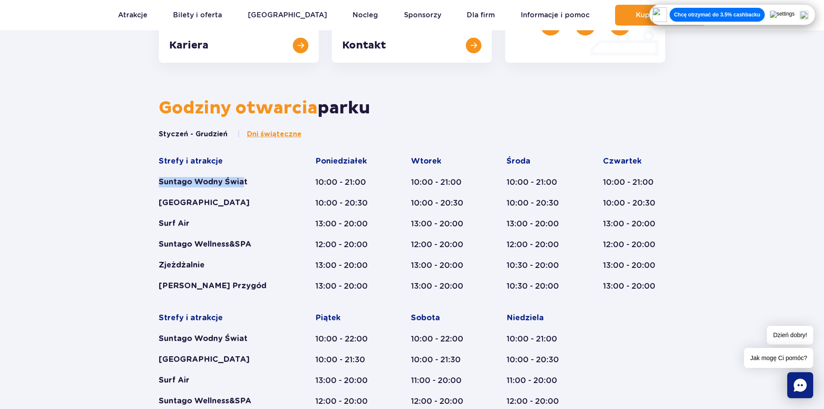
drag, startPoint x: 159, startPoint y: 178, endPoint x: 244, endPoint y: 175, distance: 85.7
click at [244, 175] on div "Styczeń - Grudzień Dni świąteczne Strefy i atrakcje Suntago Wodny Świat Crocodi…" at bounding box center [411, 299] width 519 height 340
click at [231, 176] on div "Strefy i atrakcje Suntago Wodny Świat Crocodile Island Surf Air Suntago Wellnes…" at bounding box center [220, 223] width 123 height 135
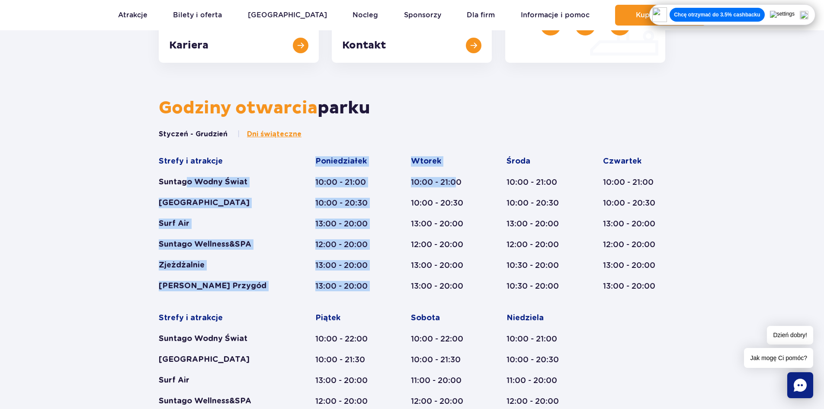
drag, startPoint x: 260, startPoint y: 175, endPoint x: 458, endPoint y: 173, distance: 198.5
click at [458, 173] on div "Strefy i atrakcje Suntago Wodny Świat Crocodile Island Surf Air Suntago Wellnes…" at bounding box center [412, 302] width 506 height 292
drag, startPoint x: 458, startPoint y: 173, endPoint x: 454, endPoint y: 175, distance: 4.8
click at [459, 173] on div "Wtorek 10:00 - 21:00 10:00 - 20:30 13:00 - 20:00 12:00 - 20:00 13:00 - 20:00 13…" at bounding box center [442, 223] width 62 height 135
click at [417, 183] on div "10:00 - 21:00" at bounding box center [442, 182] width 62 height 10
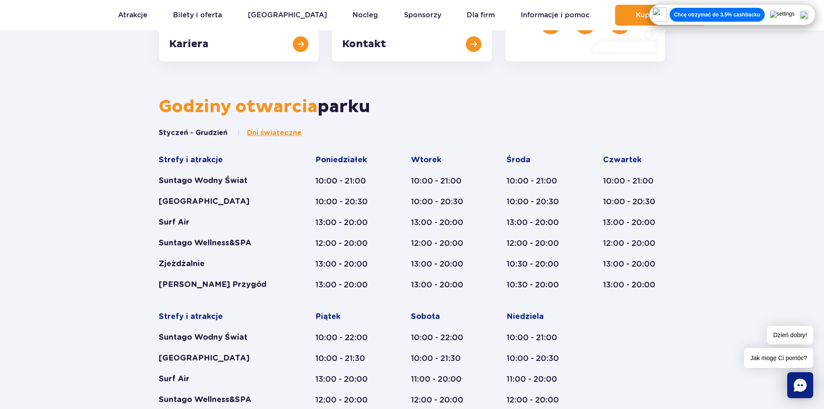
scroll to position [243, 0]
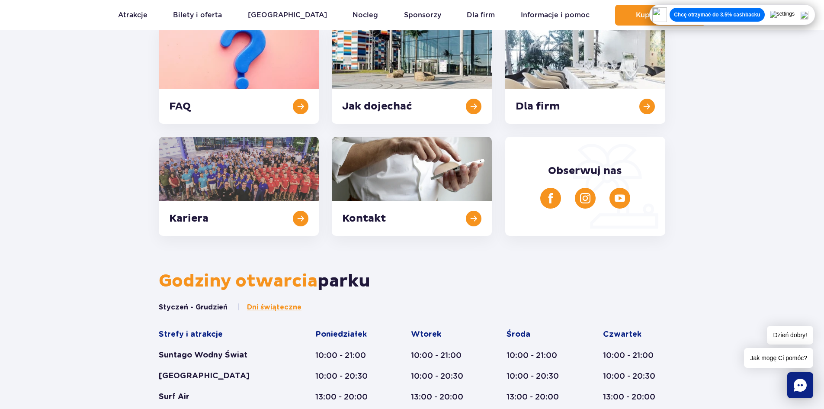
click at [808, 13] on img at bounding box center [804, 15] width 9 height 9
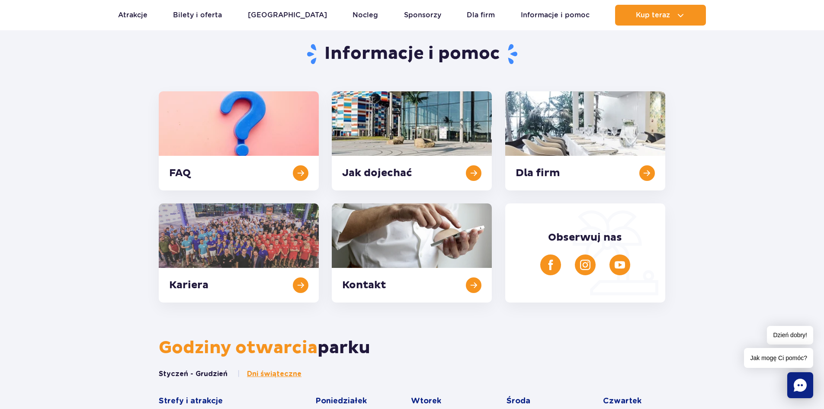
scroll to position [0, 0]
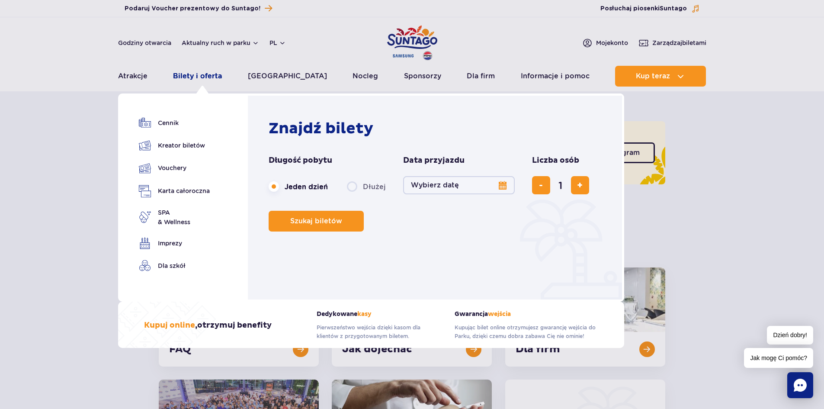
click at [197, 78] on link "Bilety i oferta" at bounding box center [197, 76] width 49 height 21
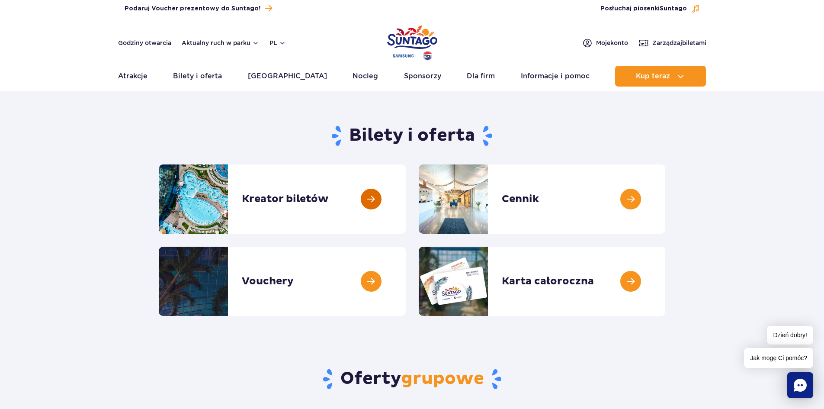
click at [406, 198] on link at bounding box center [406, 198] width 0 height 69
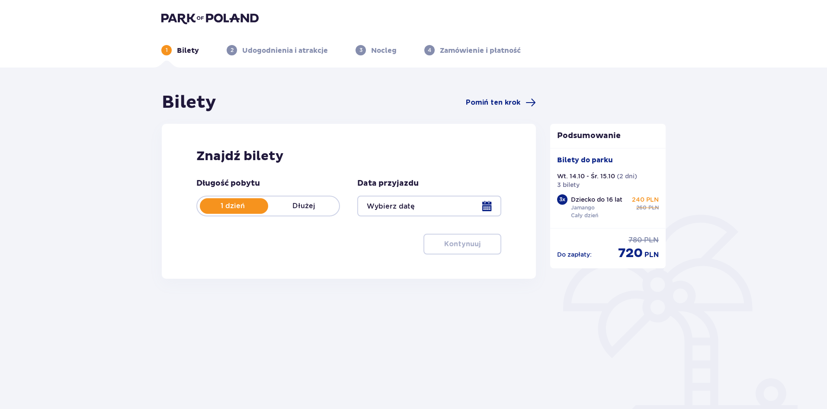
type input "[DATE] - [DATE]"
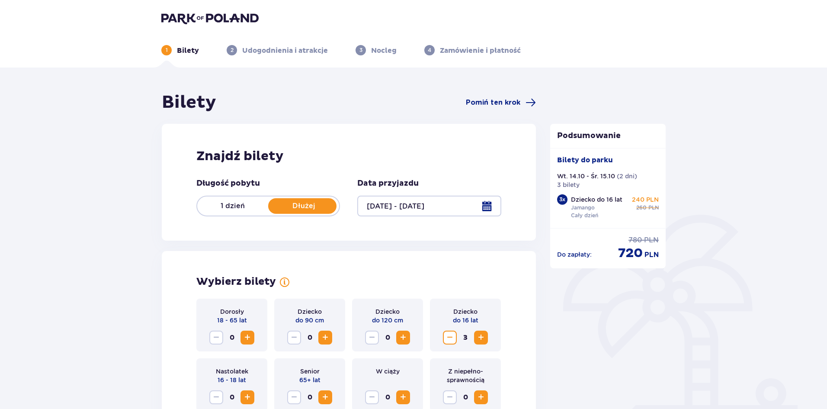
click at [238, 207] on p "1 dzień" at bounding box center [232, 206] width 71 height 10
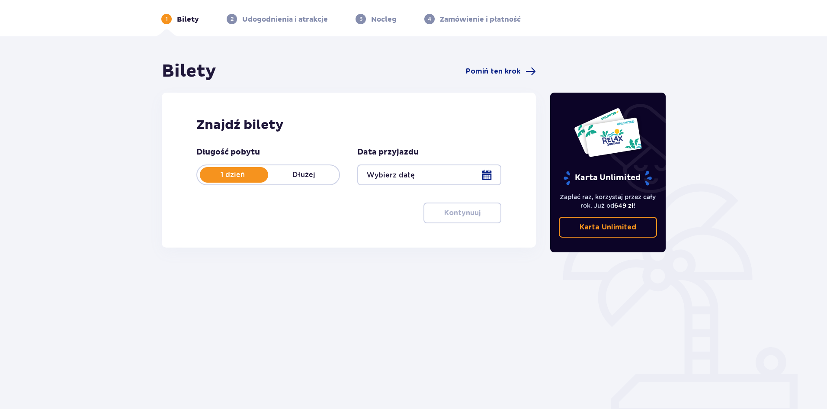
scroll to position [32, 0]
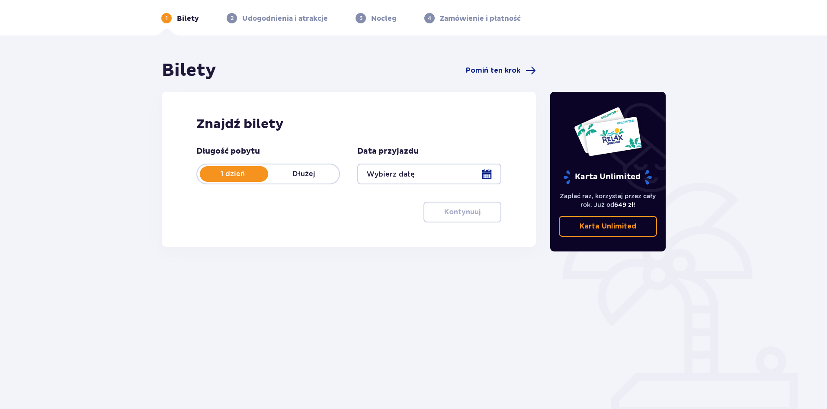
click at [420, 184] on div at bounding box center [429, 173] width 144 height 21
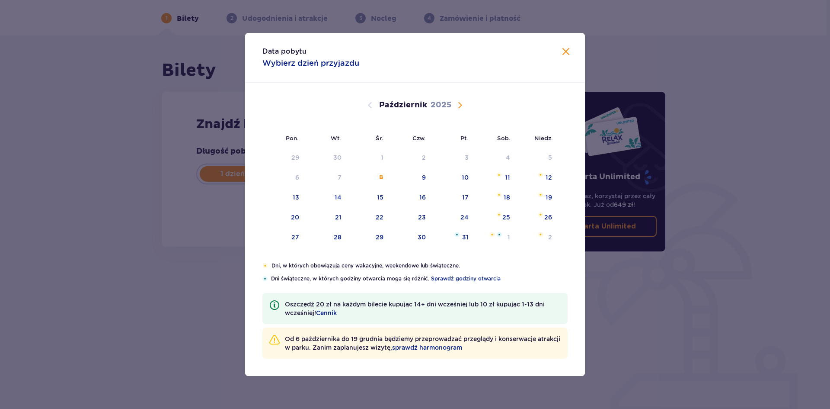
click at [410, 172] on div "Pon. Wt. Śr. Czw. Pt. Sob. [GEOGRAPHIC_DATA]. [DATE] 1 2 3 4 5 6 7 8 9 10 11 12…" at bounding box center [415, 172] width 340 height 179
click at [334, 195] on div "14" at bounding box center [326, 197] width 43 height 19
type input "[DATE]"
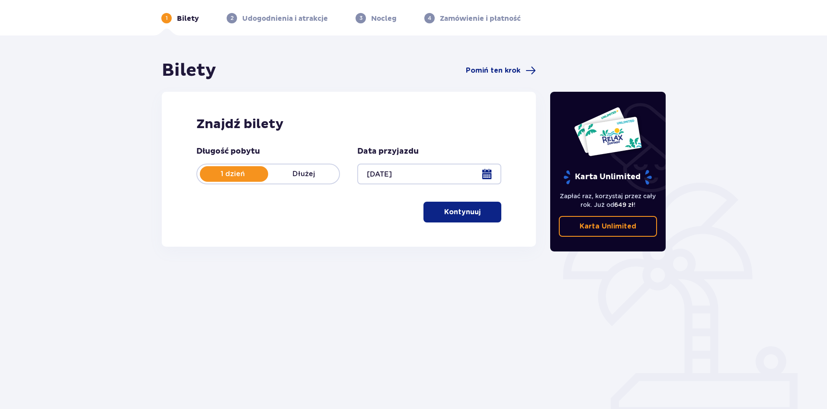
click at [467, 214] on p "Kontynuuj" at bounding box center [462, 212] width 36 height 10
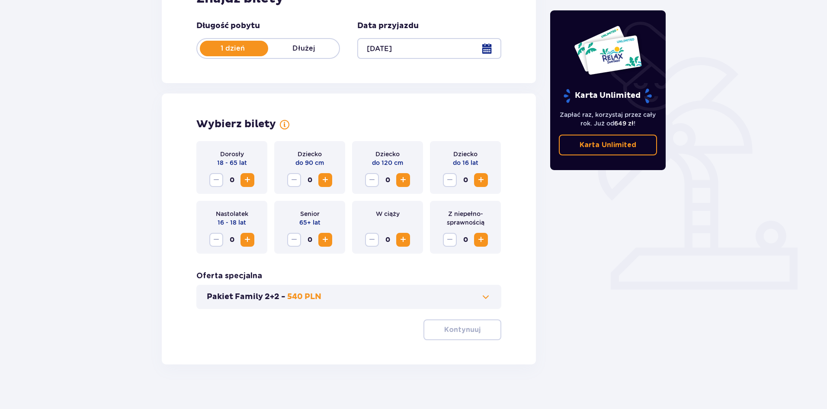
scroll to position [165, 0]
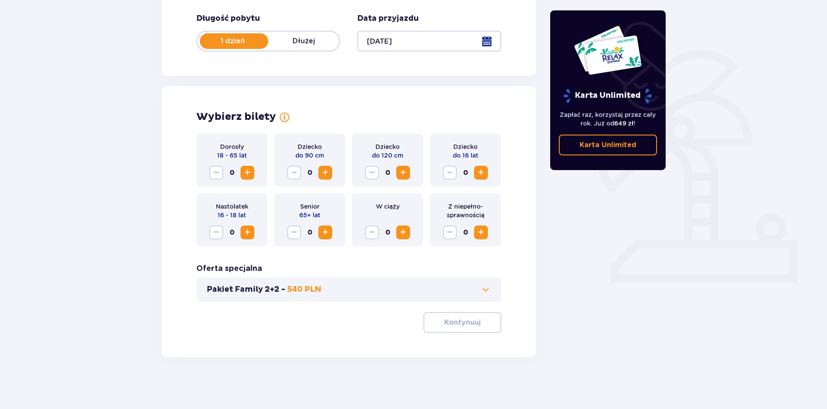
click at [246, 232] on span "Zwiększ" at bounding box center [247, 232] width 10 height 10
click at [470, 324] on p "Kontynuuj" at bounding box center [462, 322] width 36 height 10
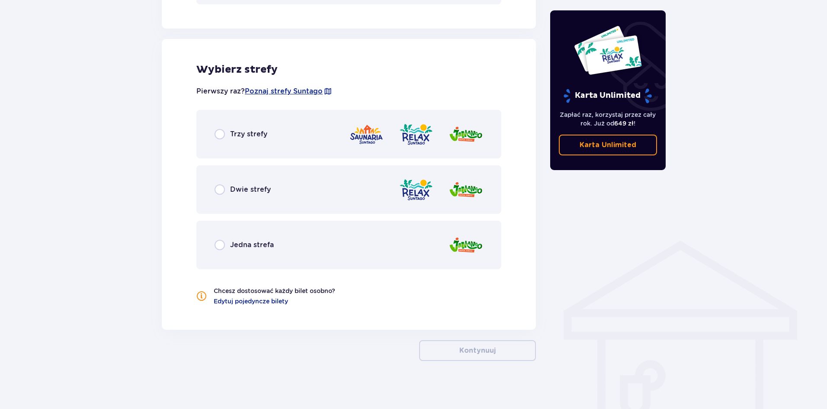
scroll to position [466, 0]
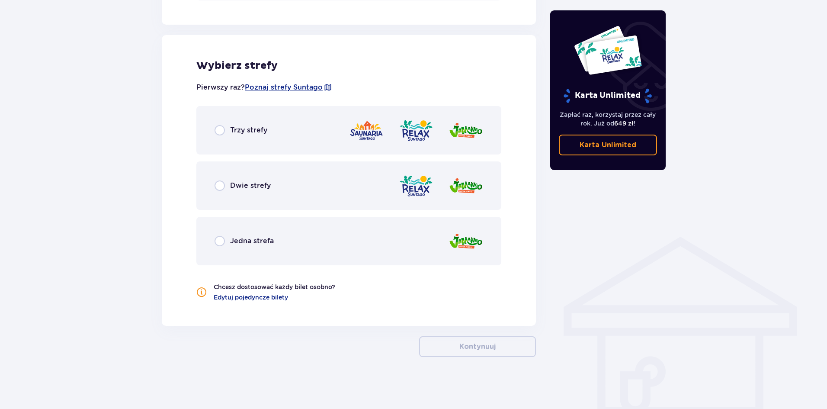
click at [281, 240] on div "Jedna strefa" at bounding box center [348, 241] width 305 height 48
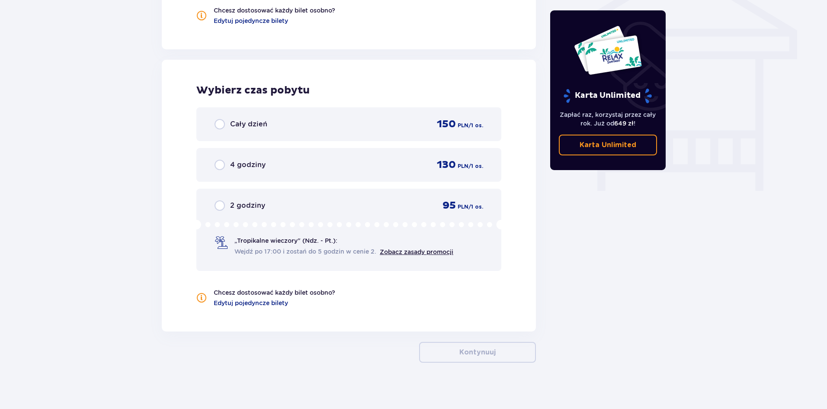
scroll to position [748, 0]
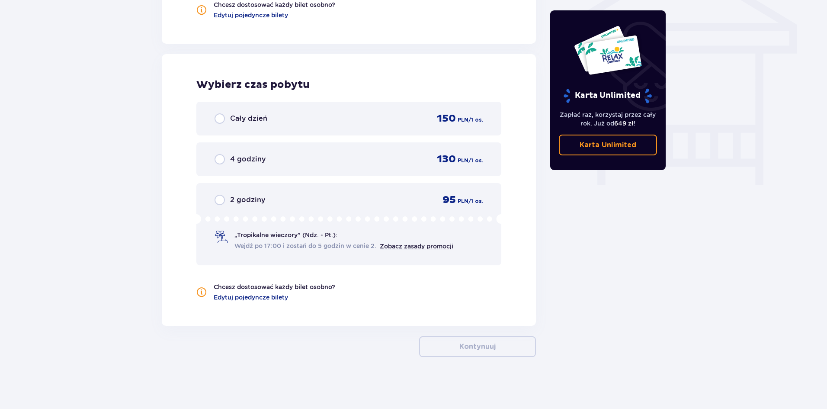
click at [392, 110] on div "Cały dzień 150 PLN / 1 os." at bounding box center [348, 119] width 305 height 34
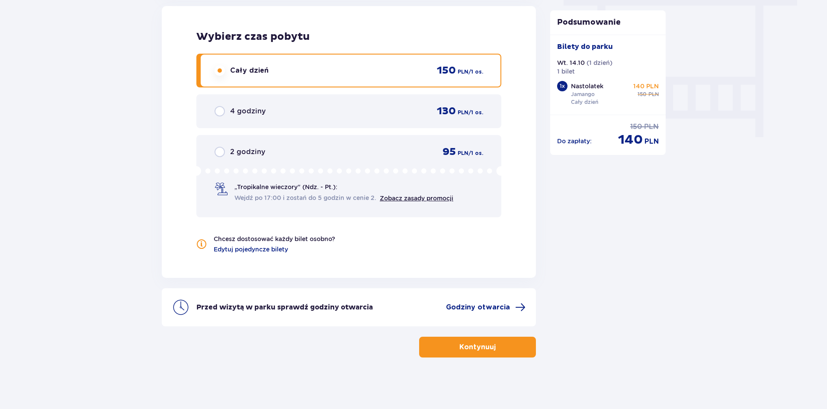
scroll to position [796, 0]
drag, startPoint x: 621, startPoint y: 139, endPoint x: 698, endPoint y: 140, distance: 76.6
click at [647, 136] on div "cena po obniżce 140 PLN" at bounding box center [638, 139] width 41 height 16
drag, startPoint x: 619, startPoint y: 137, endPoint x: 656, endPoint y: 138, distance: 36.3
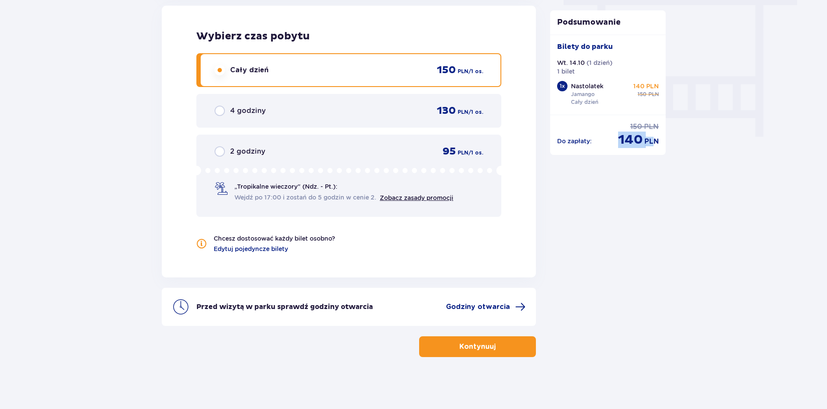
click at [656, 138] on div "cena po obniżce 140 PLN" at bounding box center [638, 139] width 41 height 16
click at [635, 138] on span "140" at bounding box center [630, 139] width 25 height 16
drag, startPoint x: 662, startPoint y: 143, endPoint x: 609, endPoint y: 142, distance: 52.8
click at [609, 142] on div "Do zapłaty : cena regularna 150 PLN cena po obniżce 140 PLN" at bounding box center [608, 131] width 116 height 33
click at [628, 140] on span "140" at bounding box center [630, 139] width 25 height 16
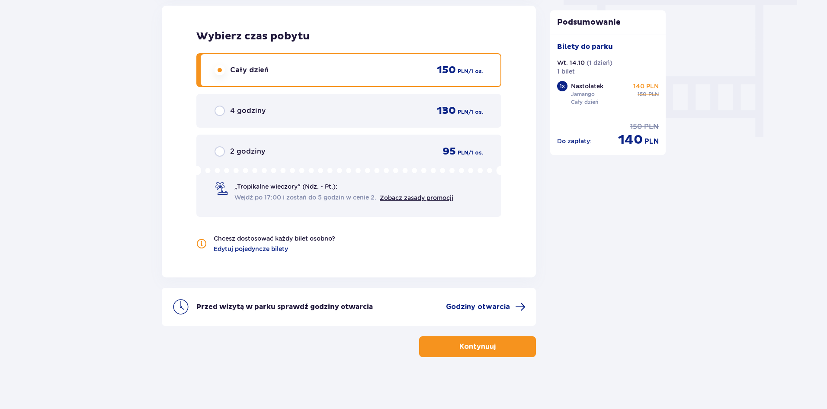
click at [423, 112] on div "4 godziny 130 PLN / 1 os." at bounding box center [349, 110] width 269 height 13
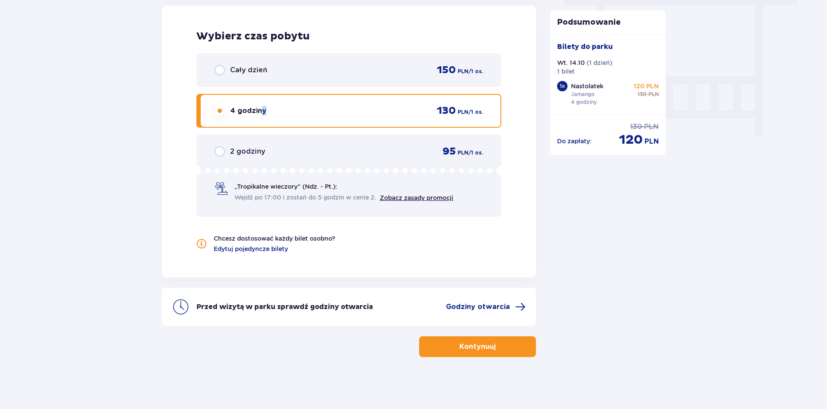
drag, startPoint x: 261, startPoint y: 110, endPoint x: 280, endPoint y: 100, distance: 21.7
click at [266, 107] on div "4 godziny 130 PLN / 1 os." at bounding box center [349, 110] width 269 height 13
click at [297, 77] on div "Cały dzień 150 PLN / 1 os." at bounding box center [349, 70] width 269 height 13
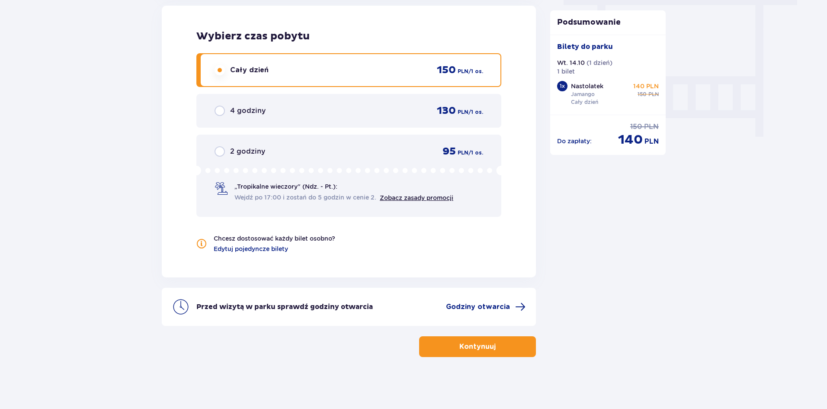
click at [424, 110] on div "4 godziny 130 PLN / 1 os." at bounding box center [349, 110] width 269 height 13
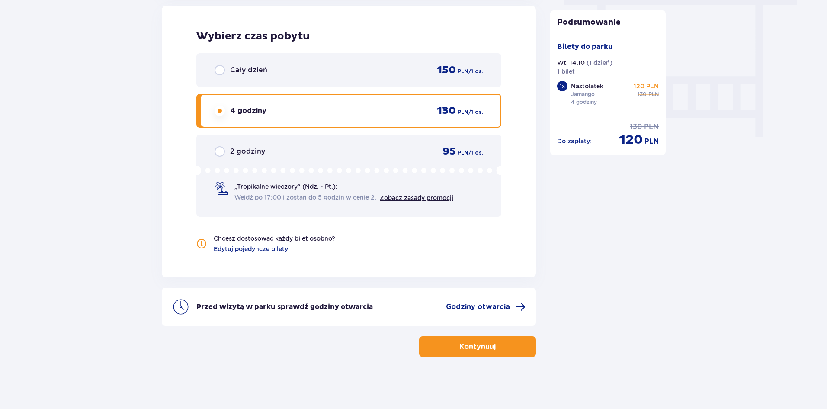
click at [438, 80] on div "Cały dzień 150 PLN / 1 os." at bounding box center [348, 70] width 305 height 34
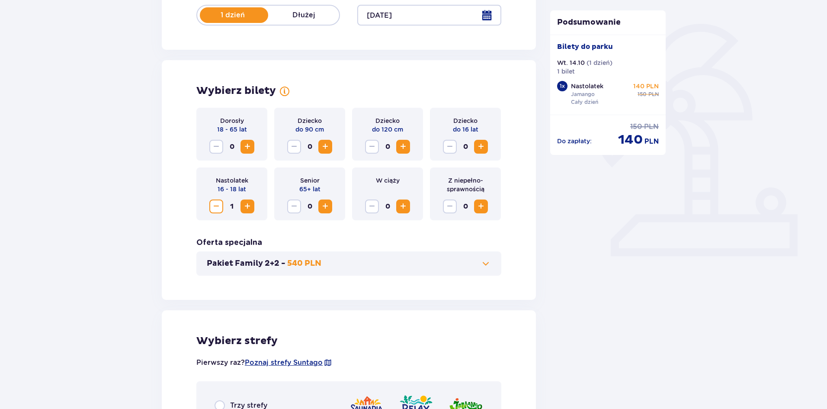
click at [214, 206] on span "Zmniejsz" at bounding box center [216, 206] width 10 height 10
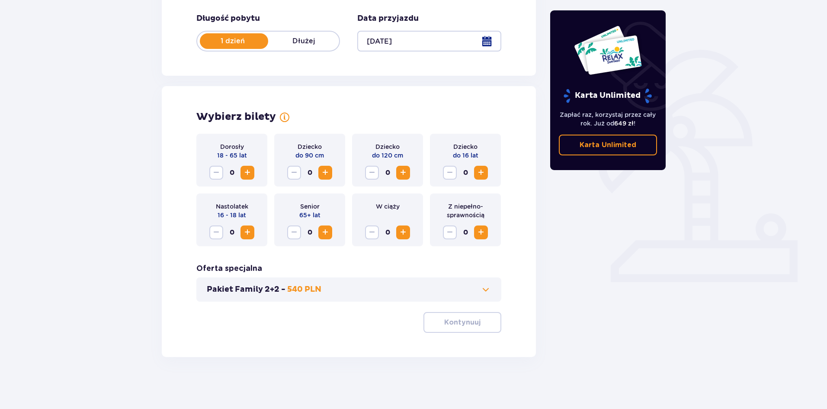
click at [484, 168] on span "Zwiększ" at bounding box center [481, 172] width 10 height 10
click at [469, 318] on p "Kontynuuj" at bounding box center [462, 322] width 36 height 10
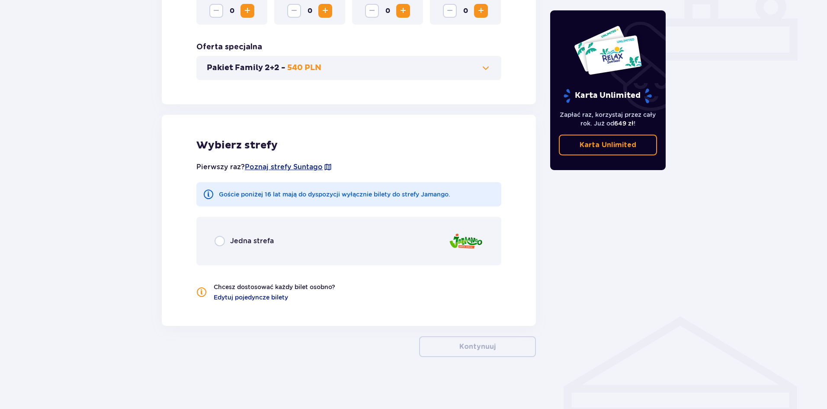
click at [295, 240] on div "Jedna strefa" at bounding box center [348, 241] width 305 height 48
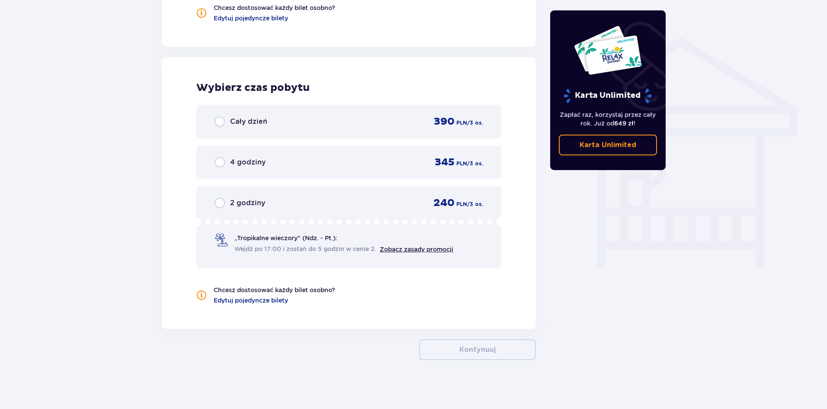
scroll to position [668, 0]
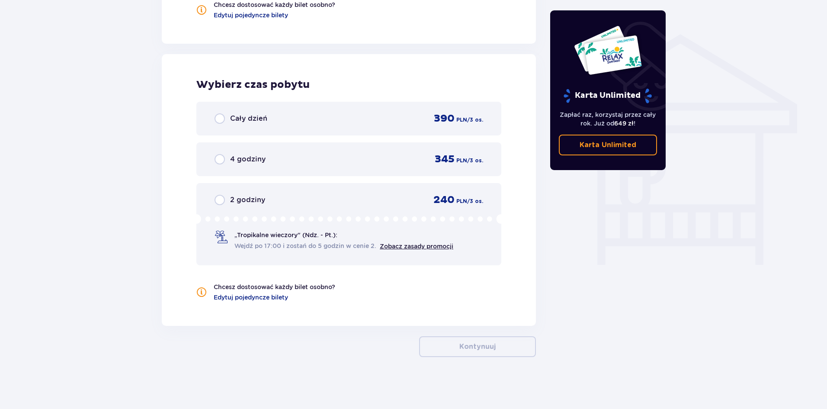
click at [260, 157] on span "4 godziny" at bounding box center [247, 159] width 35 height 10
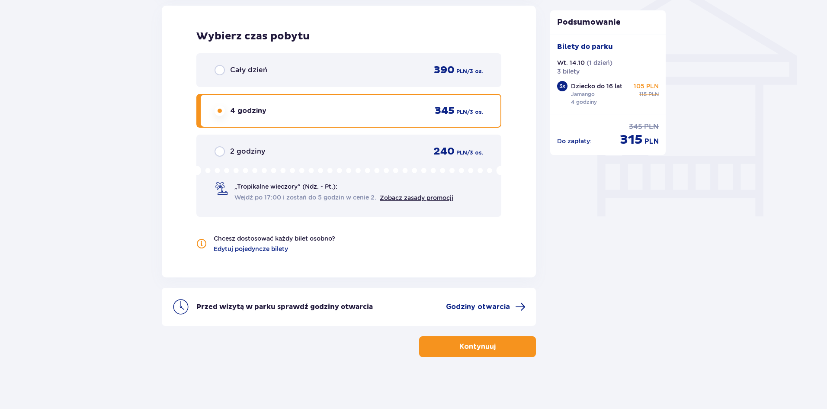
click at [329, 82] on div "Cały dzień 390 PLN / 3 os." at bounding box center [348, 70] width 305 height 34
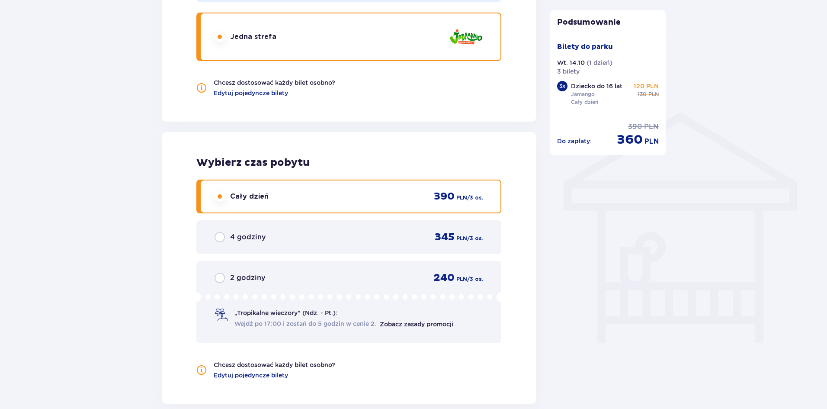
scroll to position [606, 0]
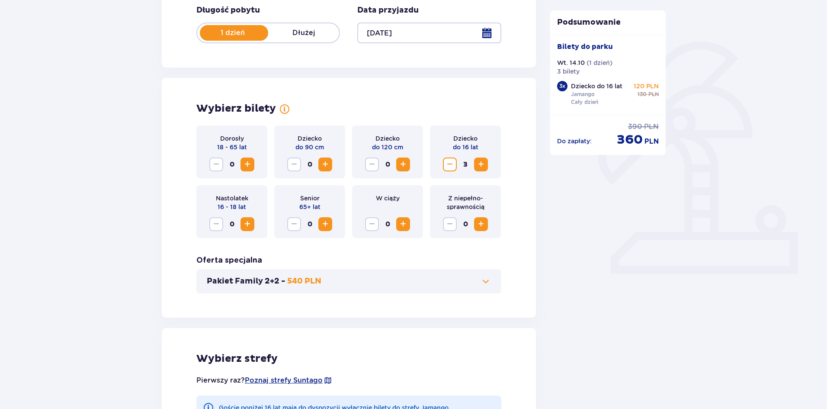
click at [454, 164] on span "Zmniejsz" at bounding box center [450, 164] width 10 height 10
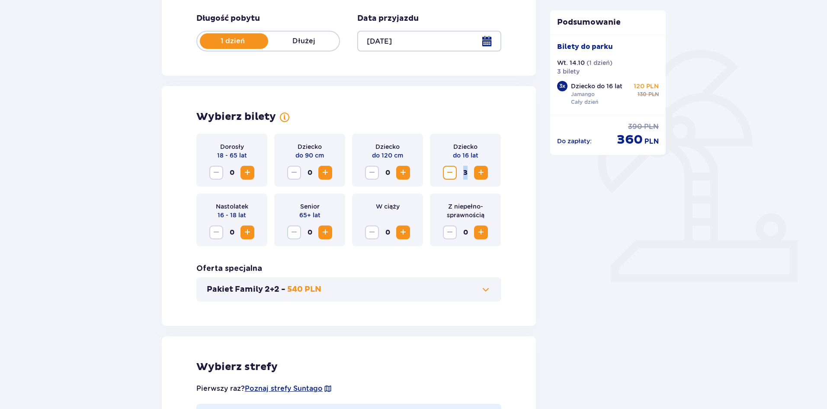
click at [454, 164] on div "Dziecko do 16 lat 3" at bounding box center [465, 160] width 71 height 53
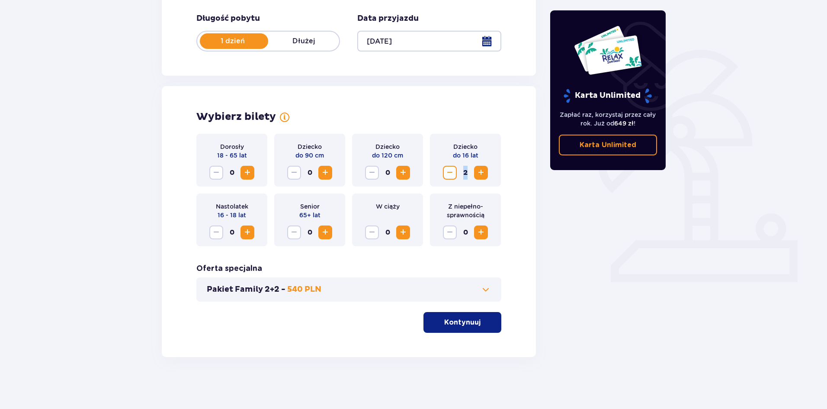
click at [451, 170] on span "Zmniejsz" at bounding box center [450, 172] width 10 height 10
click at [451, 171] on span "Zmniejsz" at bounding box center [450, 172] width 10 height 10
click at [247, 231] on span "Zwiększ" at bounding box center [247, 232] width 10 height 10
click at [454, 322] on p "Kontynuuj" at bounding box center [462, 322] width 36 height 10
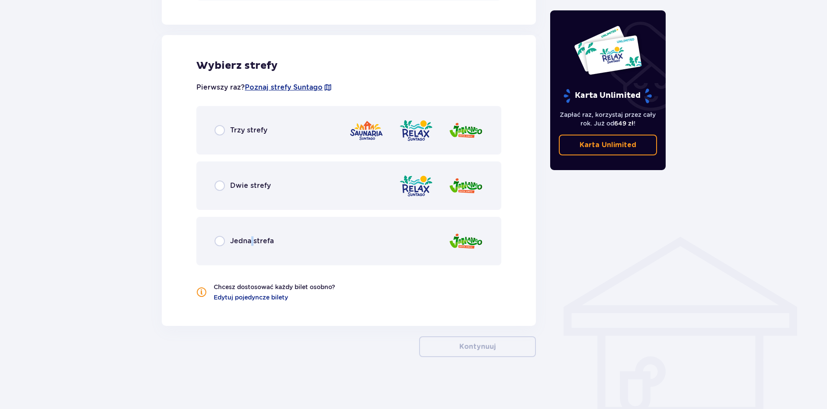
drag, startPoint x: 252, startPoint y: 244, endPoint x: 269, endPoint y: 250, distance: 17.4
click at [254, 244] on span "Jedna strefa" at bounding box center [252, 241] width 44 height 10
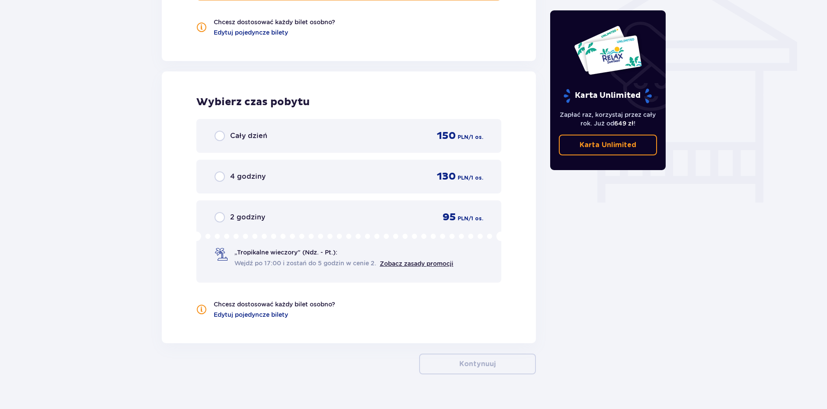
scroll to position [748, 0]
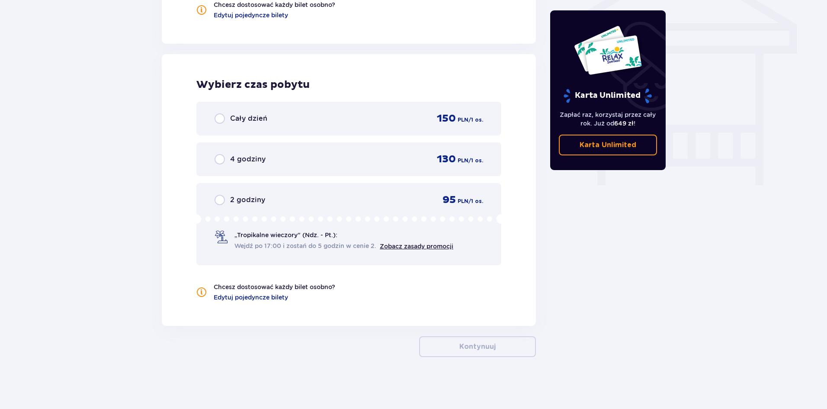
click at [253, 126] on div "Cały dzień 150 PLN / 1 os." at bounding box center [348, 119] width 305 height 34
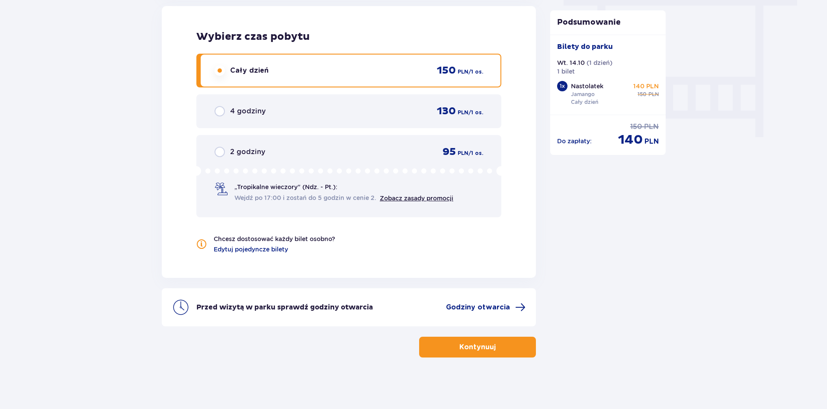
scroll to position [796, 0]
drag, startPoint x: 620, startPoint y: 144, endPoint x: 649, endPoint y: 145, distance: 29.4
click at [649, 145] on div "Do zapłaty : cena regularna 150 PLN cena po obniżce 140 PLN" at bounding box center [608, 135] width 102 height 26
click at [642, 145] on span "140" at bounding box center [630, 139] width 25 height 16
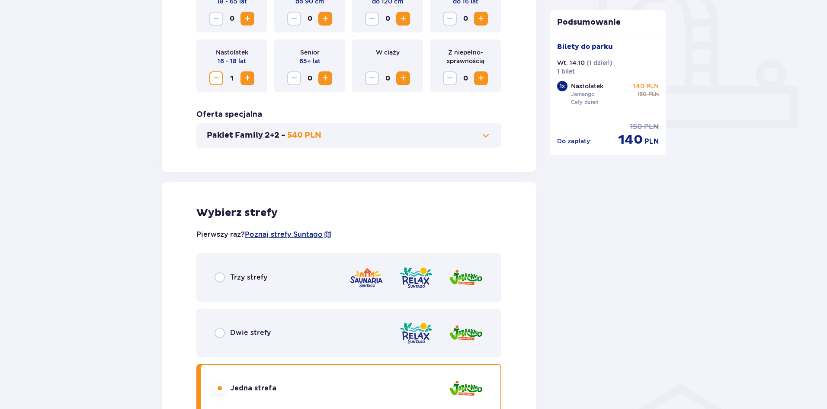
scroll to position [476, 0]
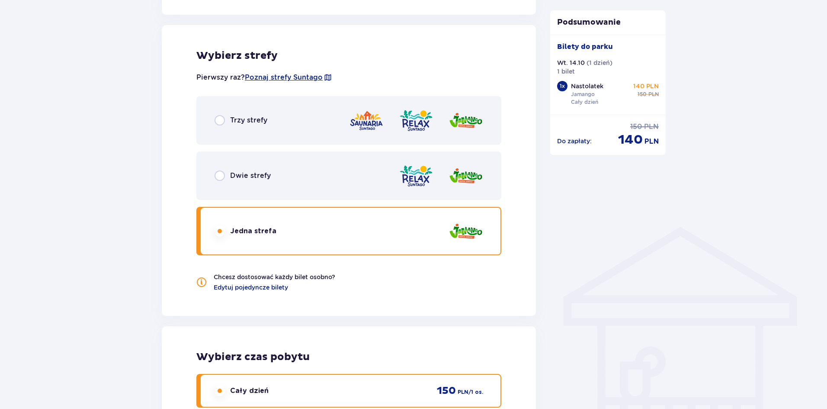
click at [468, 235] on img at bounding box center [466, 231] width 35 height 25
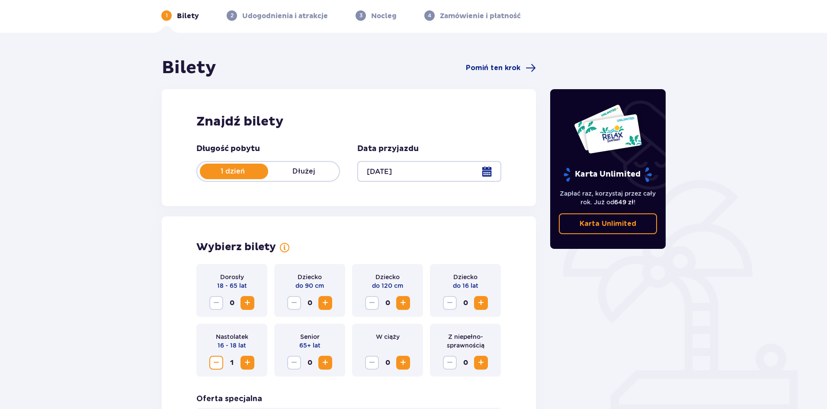
scroll to position [13, 0]
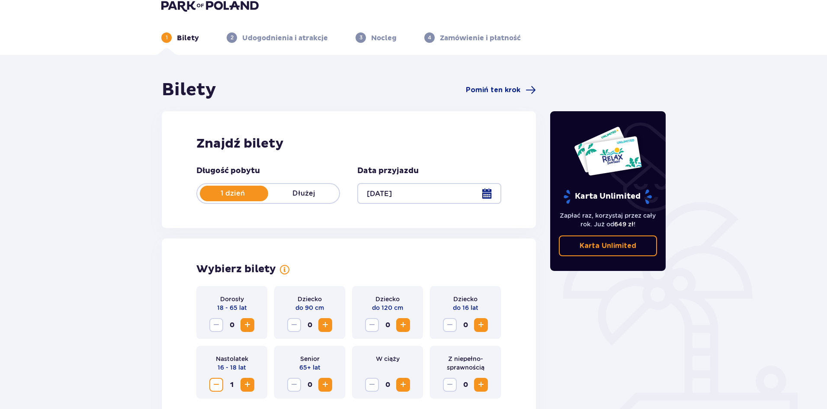
drag, startPoint x: 729, startPoint y: 273, endPoint x: 736, endPoint y: 273, distance: 6.9
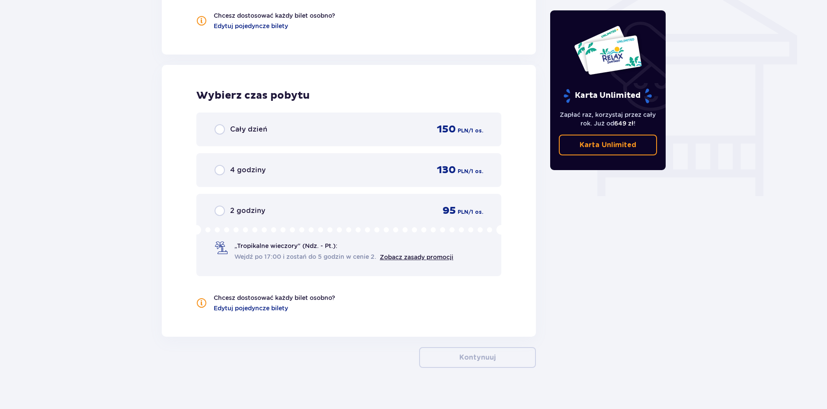
scroll to position [748, 0]
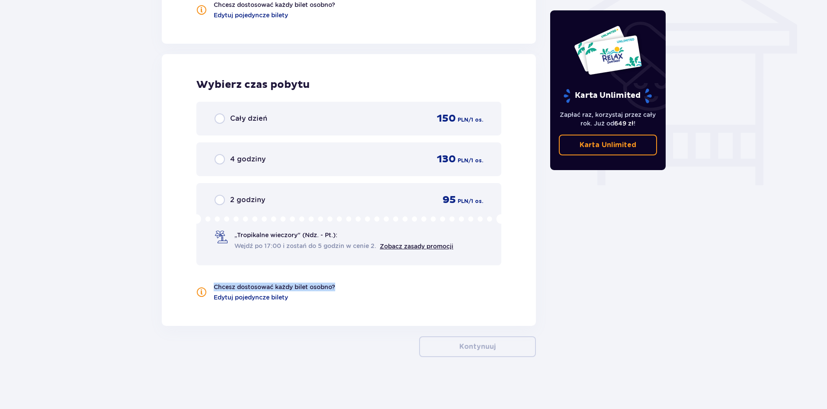
drag, startPoint x: 210, startPoint y: 287, endPoint x: 350, endPoint y: 285, distance: 140.2
click at [353, 284] on div "Chcesz dostosować każdy bilet osobno? Edytuj pojedyncze bilety" at bounding box center [348, 291] width 305 height 19
click at [334, 288] on p "Chcesz dostosować każdy bilet osobno?" at bounding box center [275, 286] width 122 height 9
drag, startPoint x: 338, startPoint y: 288, endPoint x: 212, endPoint y: 289, distance: 126.3
click at [212, 289] on div "Chcesz dostosować każdy bilet osobno? Edytuj pojedyncze bilety" at bounding box center [348, 291] width 305 height 19
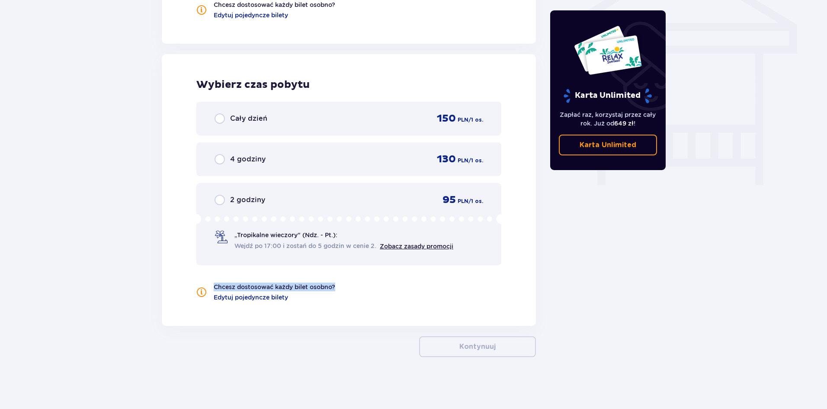
click at [215, 287] on p "Chcesz dostosować każdy bilet osobno?" at bounding box center [275, 286] width 122 height 9
drag, startPoint x: 213, startPoint y: 287, endPoint x: 351, endPoint y: 287, distance: 138.0
click at [351, 287] on div "Chcesz dostosować każdy bilet osobno? Edytuj pojedyncze bilety" at bounding box center [348, 291] width 305 height 19
click at [334, 285] on p "Chcesz dostosować każdy bilet osobno?" at bounding box center [275, 286] width 122 height 9
drag, startPoint x: 337, startPoint y: 285, endPoint x: 212, endPoint y: 292, distance: 126.1
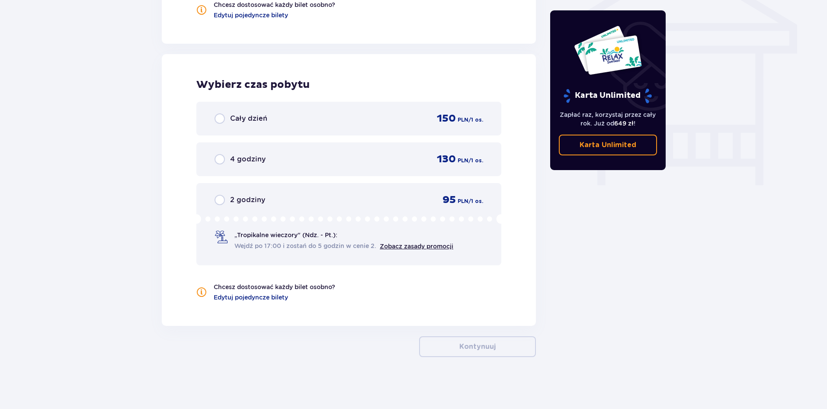
click at [212, 292] on div "Chcesz dostosować każdy bilet osobno? Edytuj pojedyncze bilety" at bounding box center [348, 291] width 305 height 19
click at [222, 289] on p "Chcesz dostosować każdy bilet osobno?" at bounding box center [275, 286] width 122 height 9
